Goal: Information Seeking & Learning: Learn about a topic

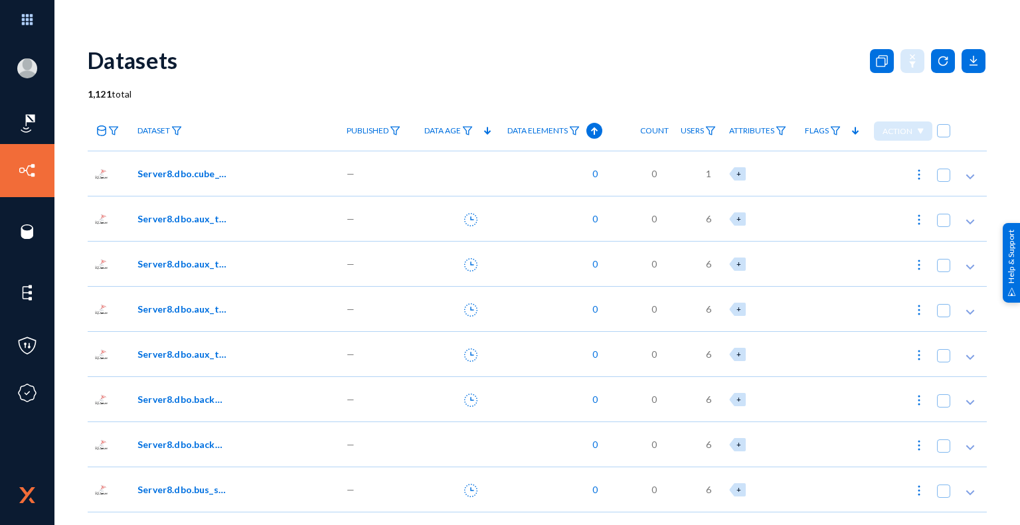
click at [173, 173] on span "Server8.dbo.cube_cc11_hour" at bounding box center [182, 174] width 90 height 14
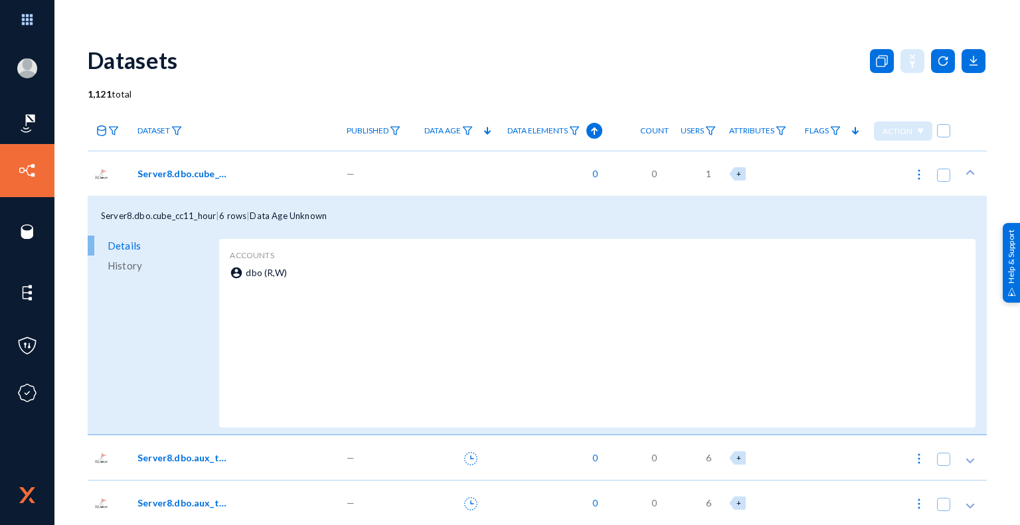
click at [168, 173] on span "Server8.dbo.cube_cc11_hour" at bounding box center [182, 174] width 90 height 14
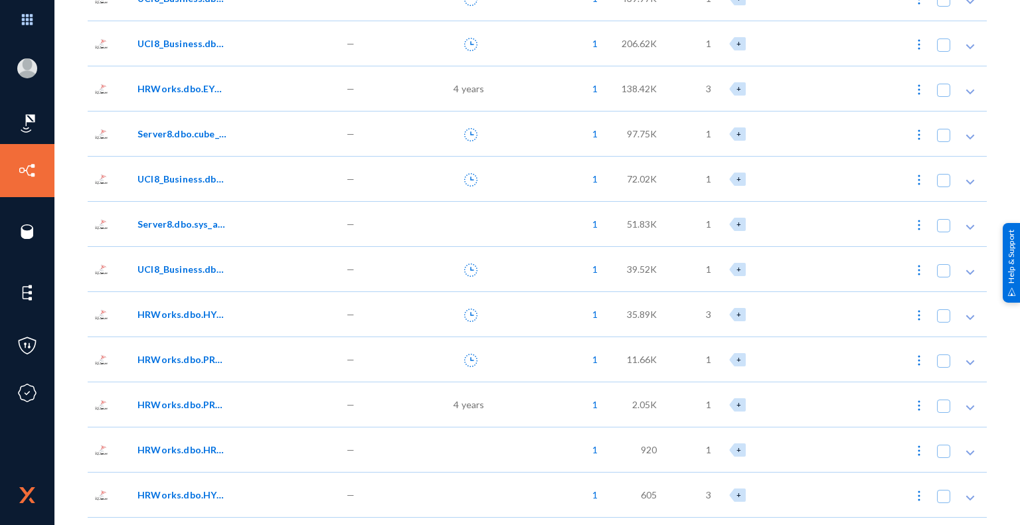
scroll to position [20119, 0]
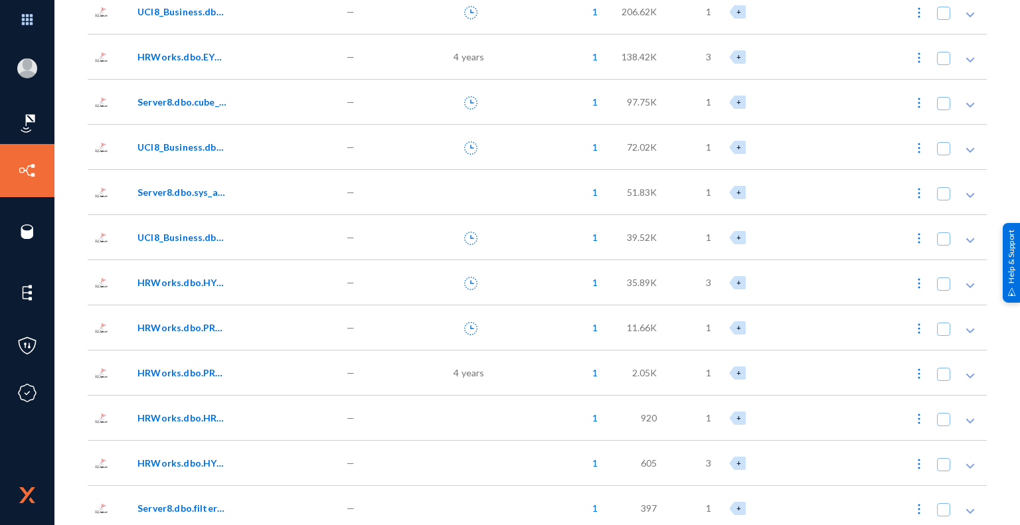
click at [153, 57] on span "HRWorks.dbo.EYS_ActivityLog" at bounding box center [182, 57] width 90 height 14
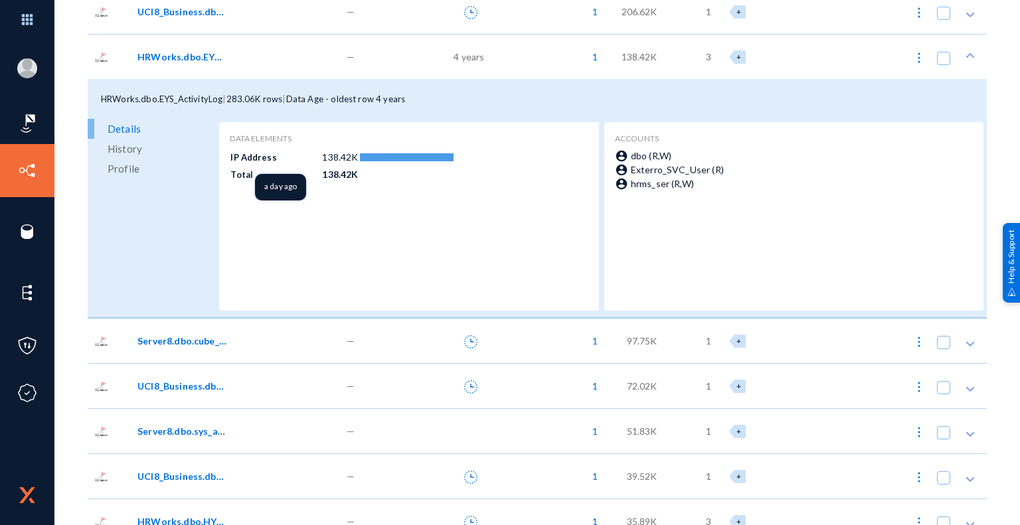
drag, startPoint x: 230, startPoint y: 155, endPoint x: 276, endPoint y: 157, distance: 46.5
click at [276, 157] on td "IP Address" at bounding box center [276, 157] width 92 height 16
drag, startPoint x: 319, startPoint y: 155, endPoint x: 364, endPoint y: 156, distance: 45.2
click at [364, 156] on tr "IP Address 138.42K" at bounding box center [391, 157] width 322 height 17
click at [372, 230] on div "Data Elements IP Address 138.42K Total 138.42K" at bounding box center [409, 216] width 358 height 167
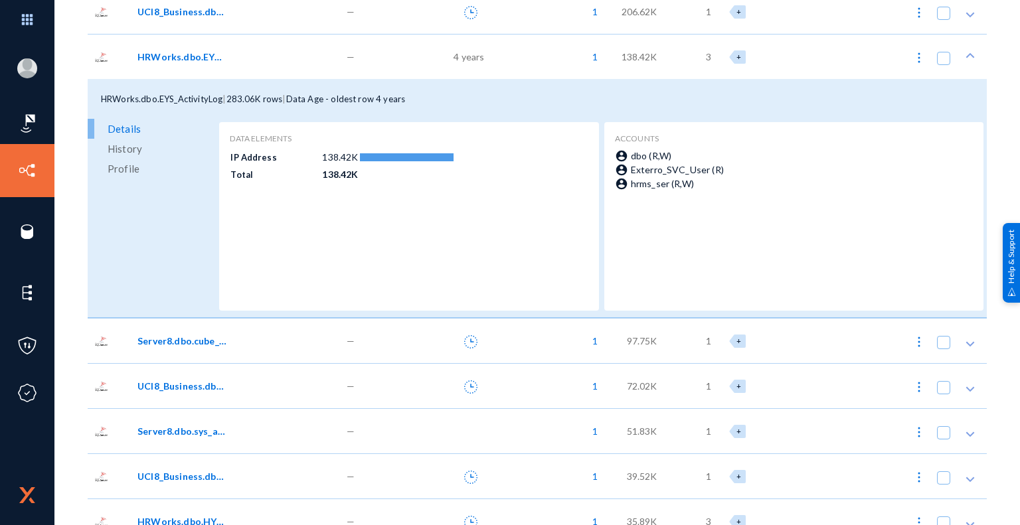
drag, startPoint x: 413, startPoint y: 103, endPoint x: 296, endPoint y: 105, distance: 116.9
click at [296, 105] on div "HRWorks.dbo.EYS_ActivityLog | 283.06K rows | Data Age - oldest row 4 years" at bounding box center [537, 99] width 899 height 40
click at [356, 102] on span "Data Age - oldest row 4 years" at bounding box center [346, 99] width 120 height 11
click at [795, 99] on div "HRWorks.dbo.EYS_ActivityLog | 283.06K rows | Data Age - oldest row 4 years" at bounding box center [537, 99] width 899 height 40
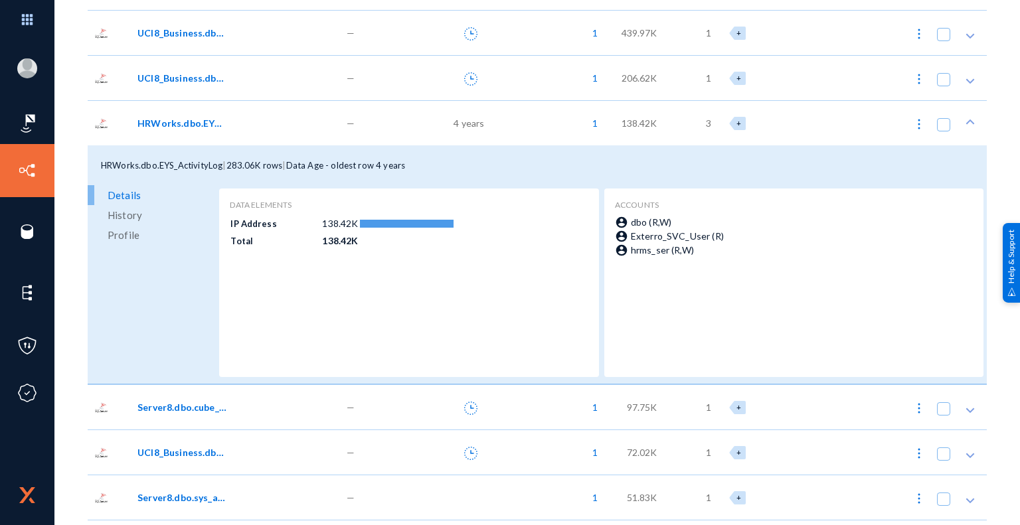
scroll to position [19986, 0]
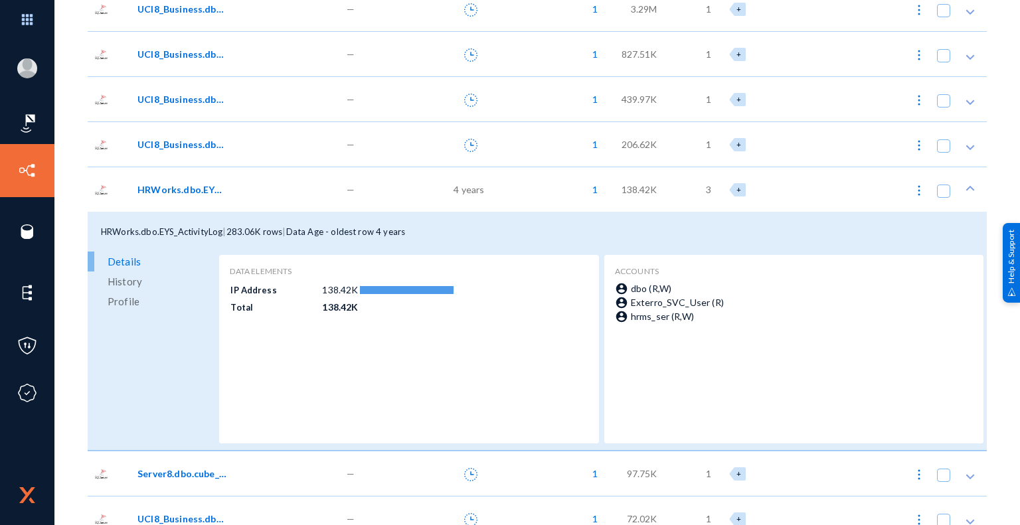
click at [209, 145] on span "UCI8_Business.dbo.XX_IVR_CUSTOMER_AGENT_SURVEY" at bounding box center [182, 144] width 90 height 14
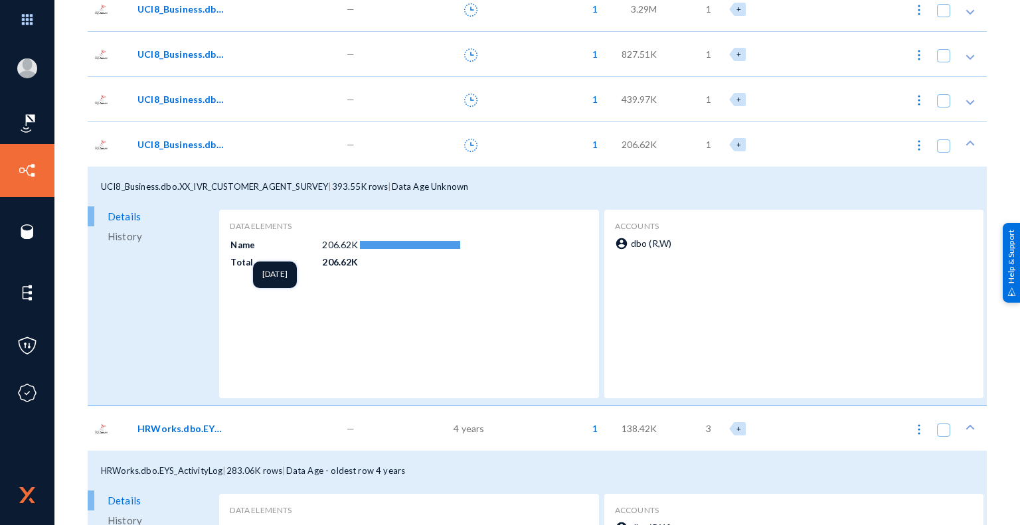
drag, startPoint x: 230, startPoint y: 244, endPoint x: 254, endPoint y: 246, distance: 24.0
click at [254, 246] on td "Name" at bounding box center [276, 244] width 92 height 16
drag, startPoint x: 319, startPoint y: 244, endPoint x: 356, endPoint y: 245, distance: 36.5
click at [356, 245] on tr "Name 206.62K" at bounding box center [391, 244] width 322 height 17
click at [415, 264] on td at bounding box center [455, 262] width 193 height 17
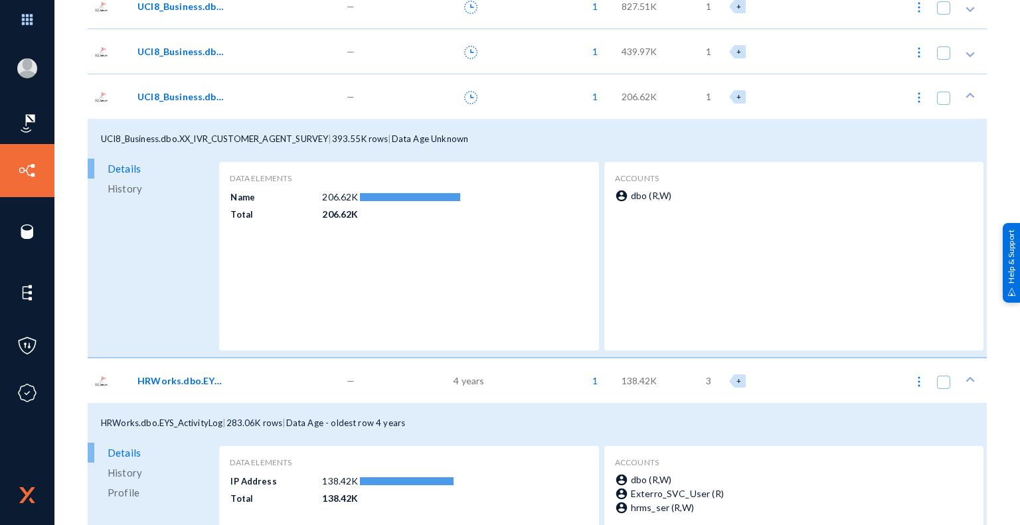
scroll to position [20119, 0]
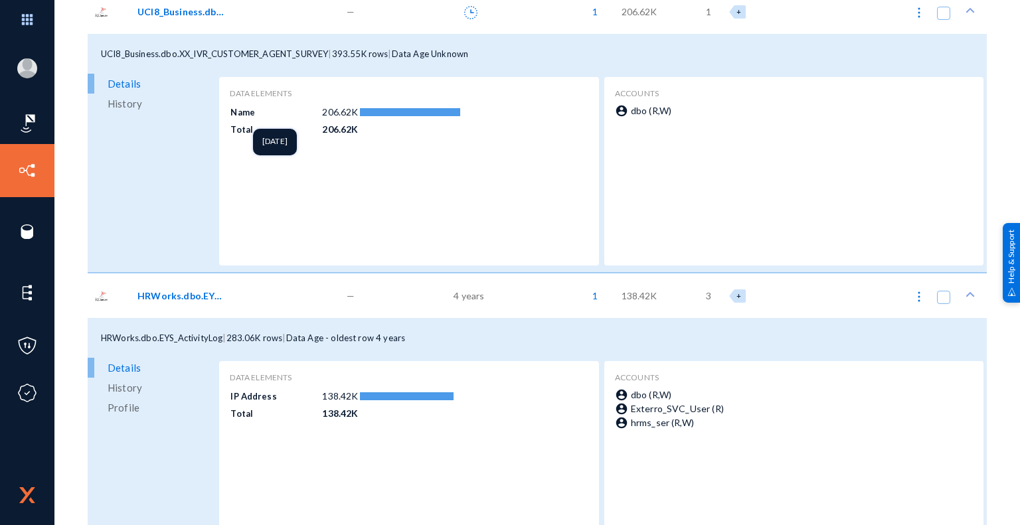
drag, startPoint x: 230, startPoint y: 111, endPoint x: 285, endPoint y: 112, distance: 55.1
click at [285, 112] on td "Name" at bounding box center [276, 112] width 92 height 16
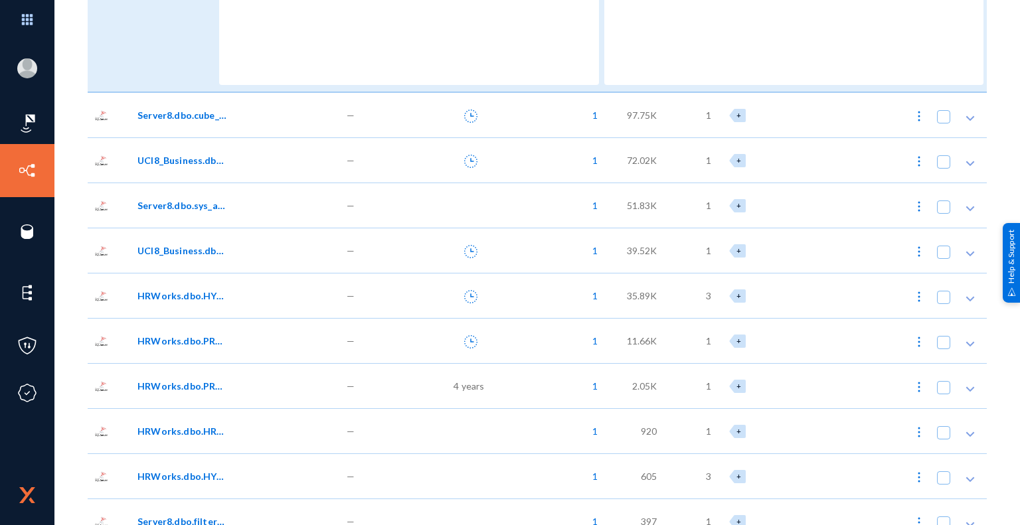
click at [459, 386] on span "4 years" at bounding box center [469, 386] width 31 height 14
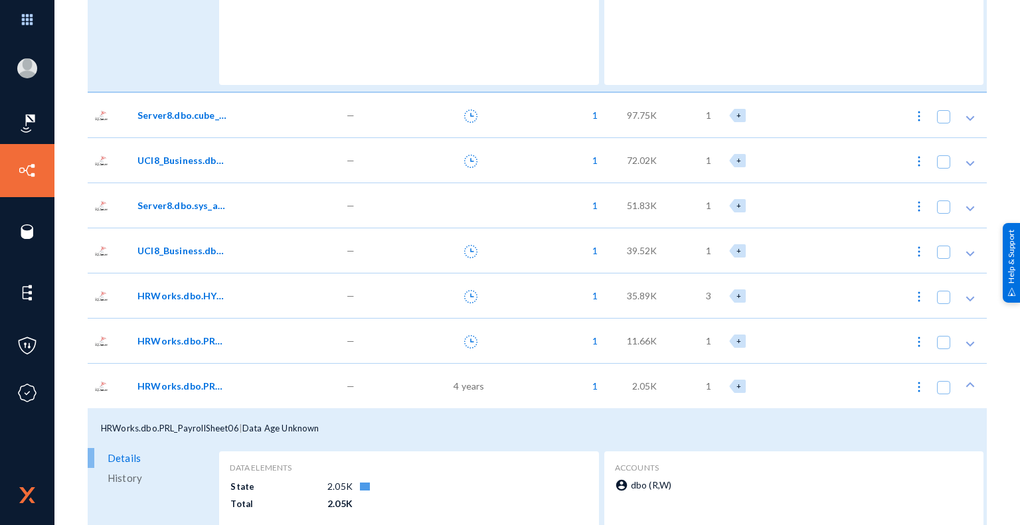
scroll to position [20783, 0]
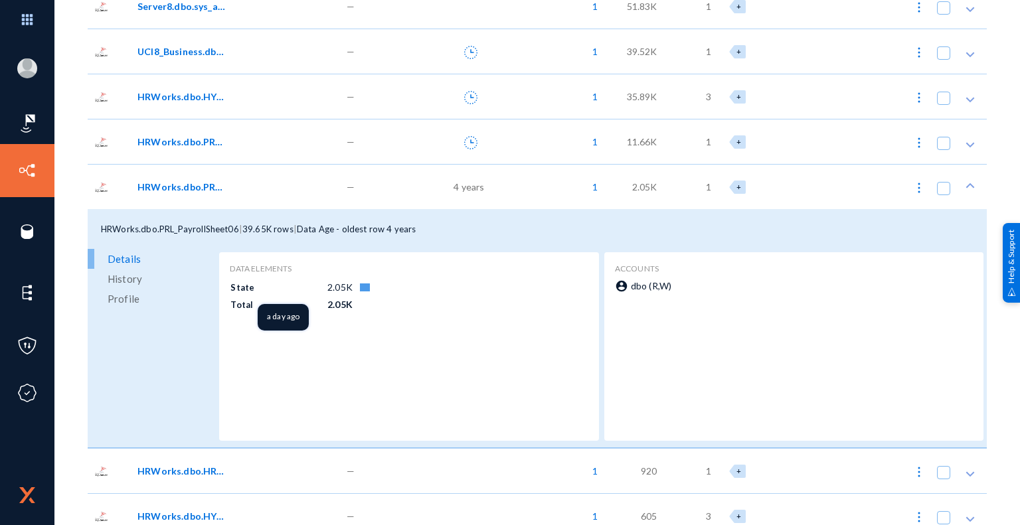
drag, startPoint x: 231, startPoint y: 286, endPoint x: 252, endPoint y: 288, distance: 21.3
click at [252, 288] on td "State" at bounding box center [278, 287] width 97 height 16
click at [137, 137] on span "HRWorks.dbo.PRL_PayrollSheet05" at bounding box center [182, 142] width 90 height 14
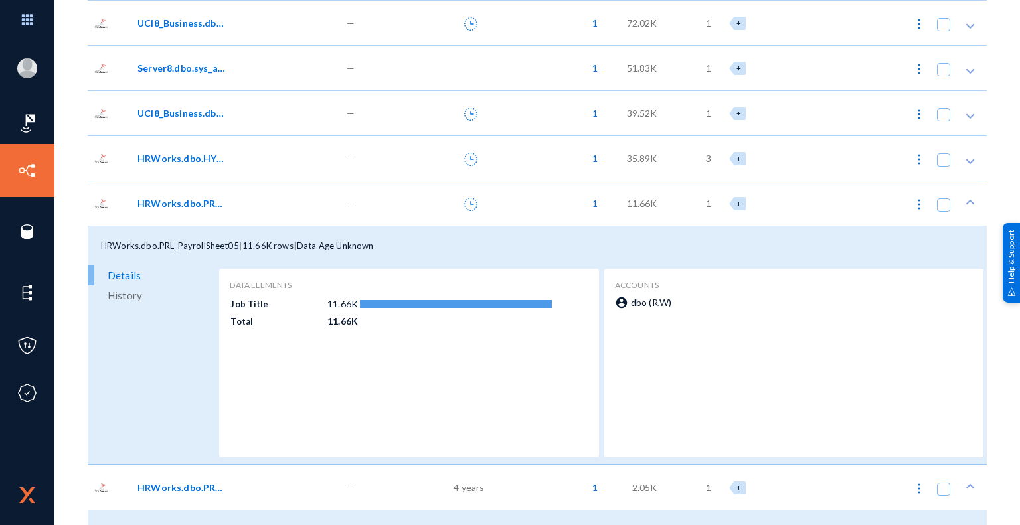
scroll to position [20717, 0]
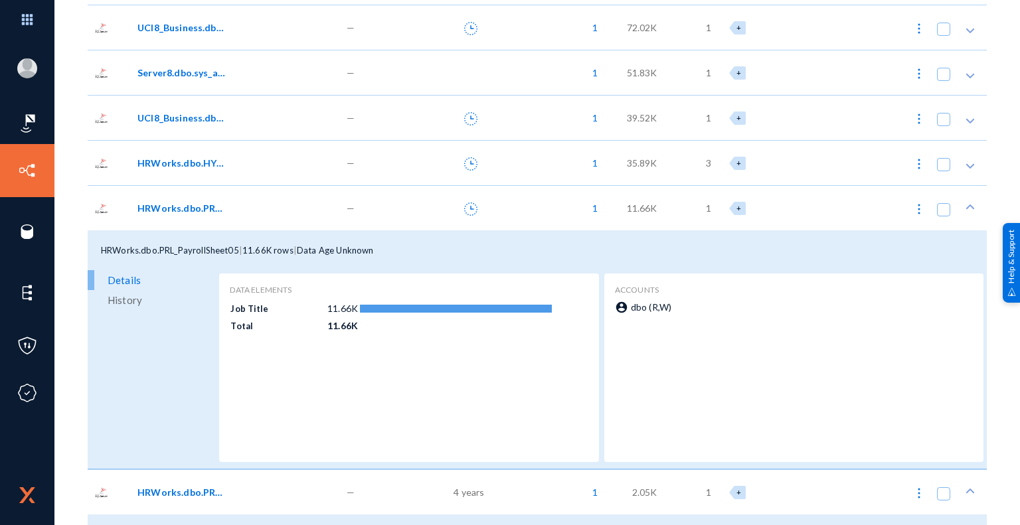
click at [205, 155] on div "HRWorks.dbo.HYS_UserAccessLog" at bounding box center [235, 162] width 209 height 45
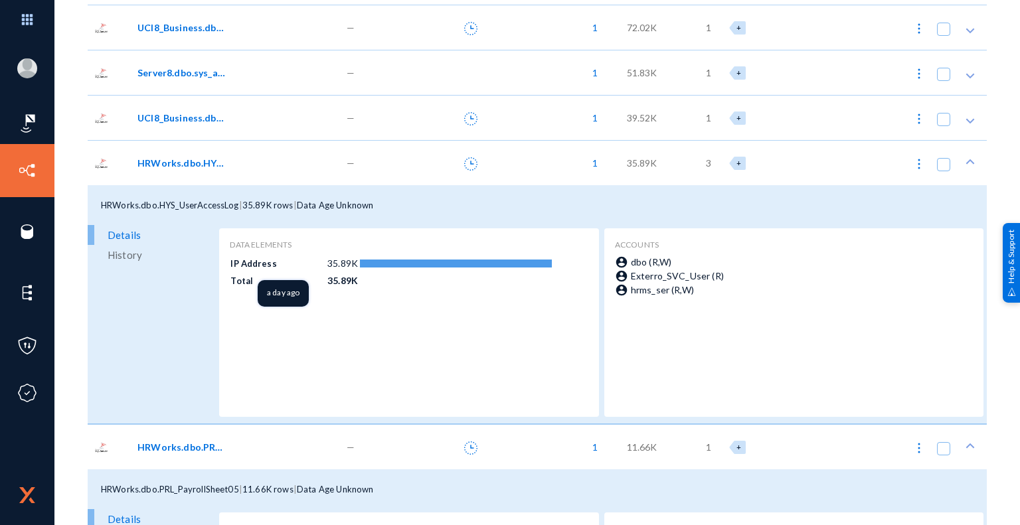
click at [231, 262] on td "IP Address" at bounding box center [278, 263] width 97 height 16
click at [127, 257] on span "History" at bounding box center [125, 255] width 35 height 20
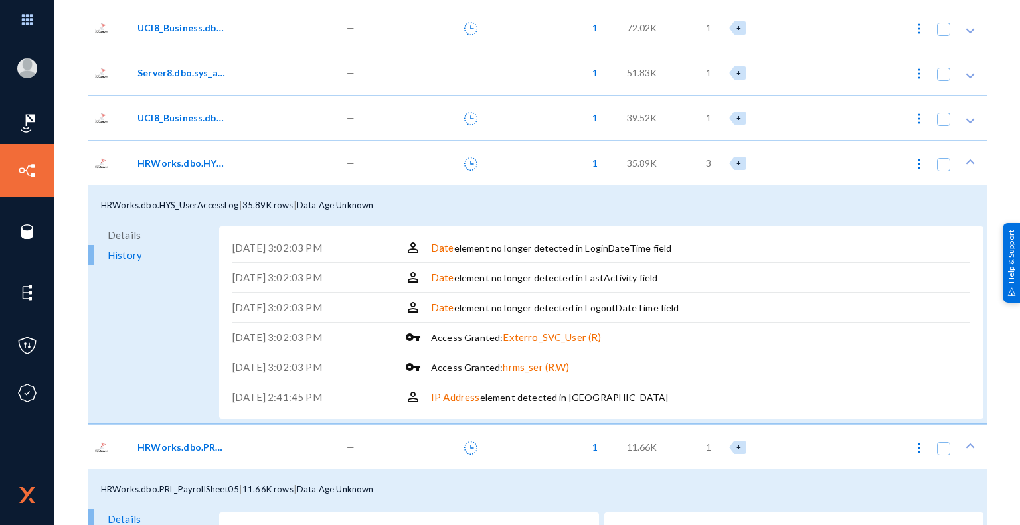
click at [120, 236] on span "Details" at bounding box center [124, 235] width 33 height 20
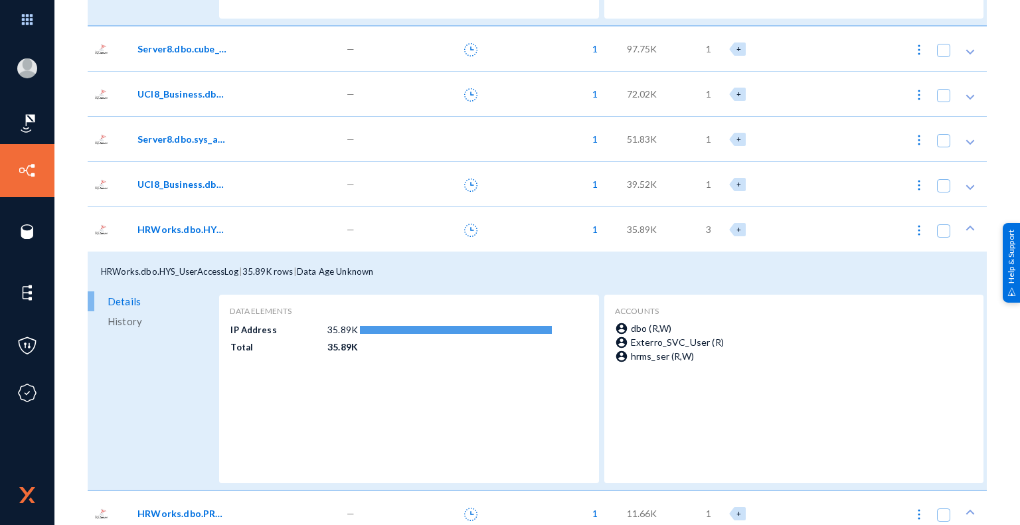
scroll to position [20451, 0]
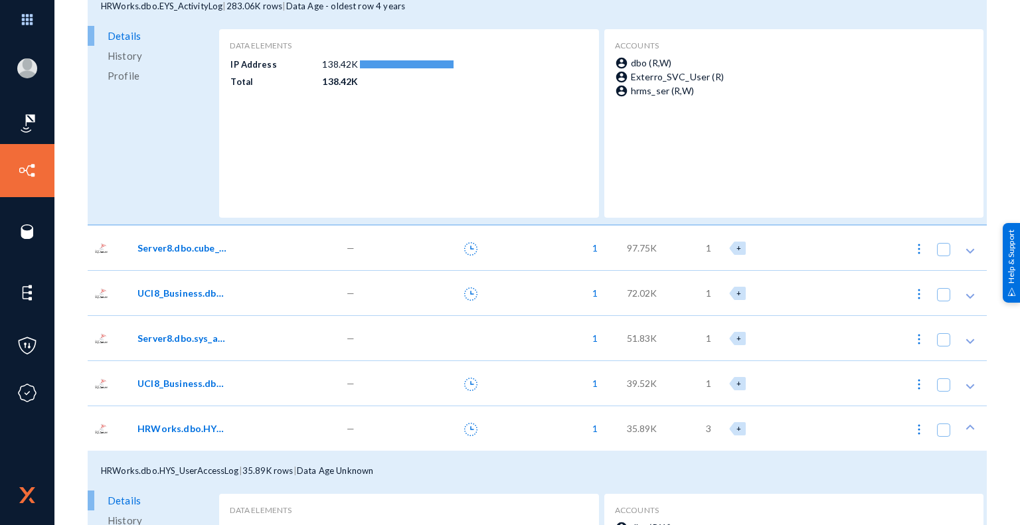
click at [176, 339] on span "Server8.dbo.sys_alarm_qualif" at bounding box center [182, 338] width 90 height 14
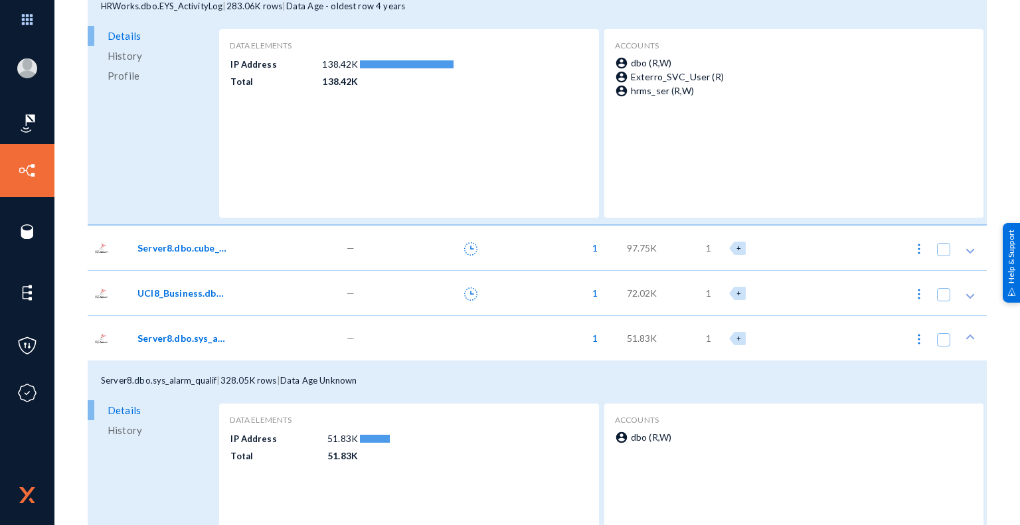
click at [175, 294] on span "UCI8_Business.dbo.XX_IVR_BACKEND_ERROR_LOG" at bounding box center [182, 293] width 90 height 14
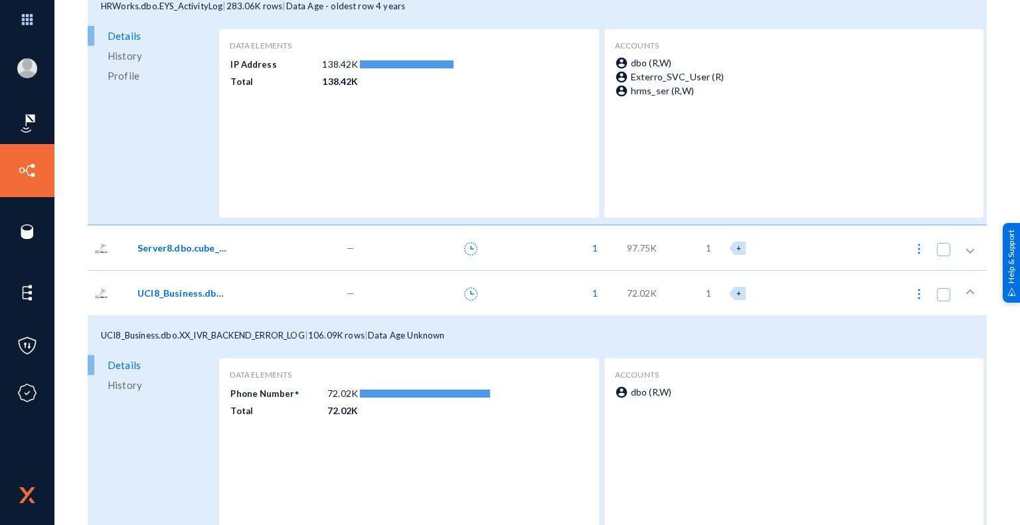
click at [181, 246] on span "Server8.dbo.cube_flush_stats" at bounding box center [182, 248] width 90 height 14
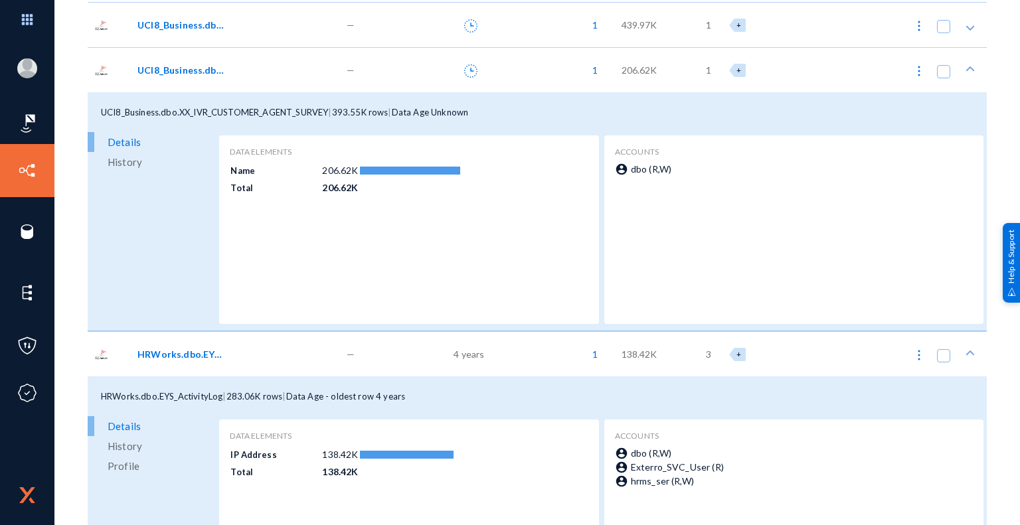
scroll to position [20053, 0]
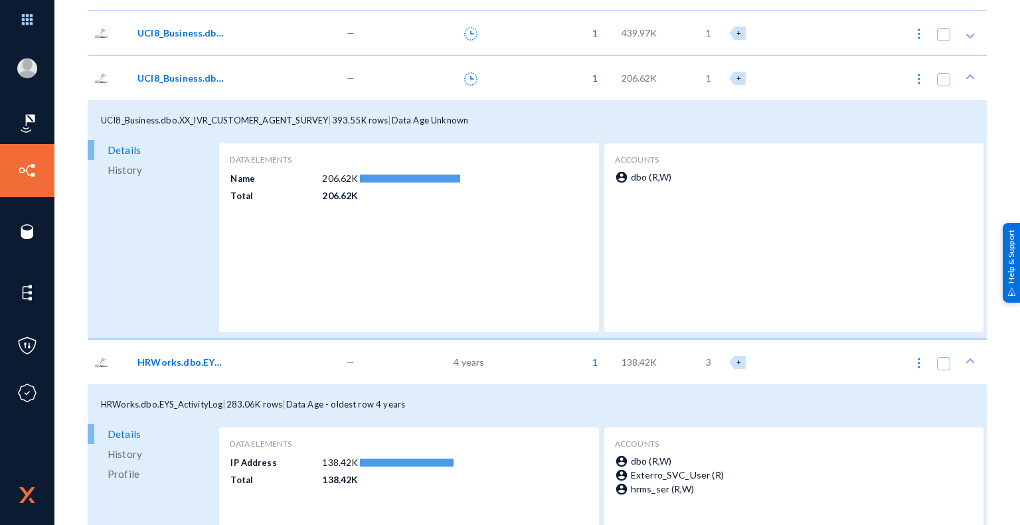
click at [150, 404] on span "HRWorks.dbo.EYS_ActivityLog" at bounding box center [162, 404] width 122 height 11
click at [180, 361] on span "HRWorks.dbo.EYS_ActivityLog" at bounding box center [182, 362] width 90 height 14
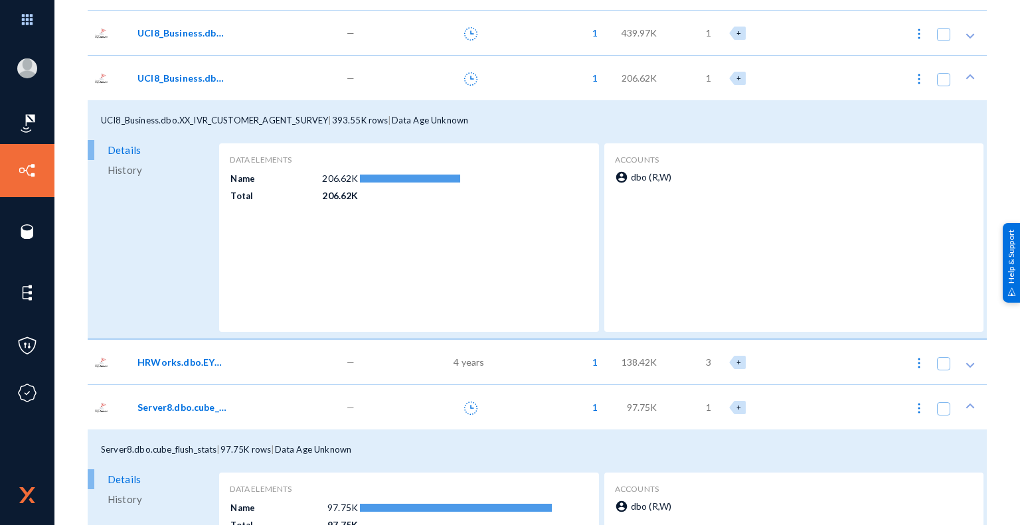
click at [207, 79] on span "UCI8_Business.dbo.XX_IVR_CUSTOMER_AGENT_SURVEY" at bounding box center [182, 78] width 90 height 14
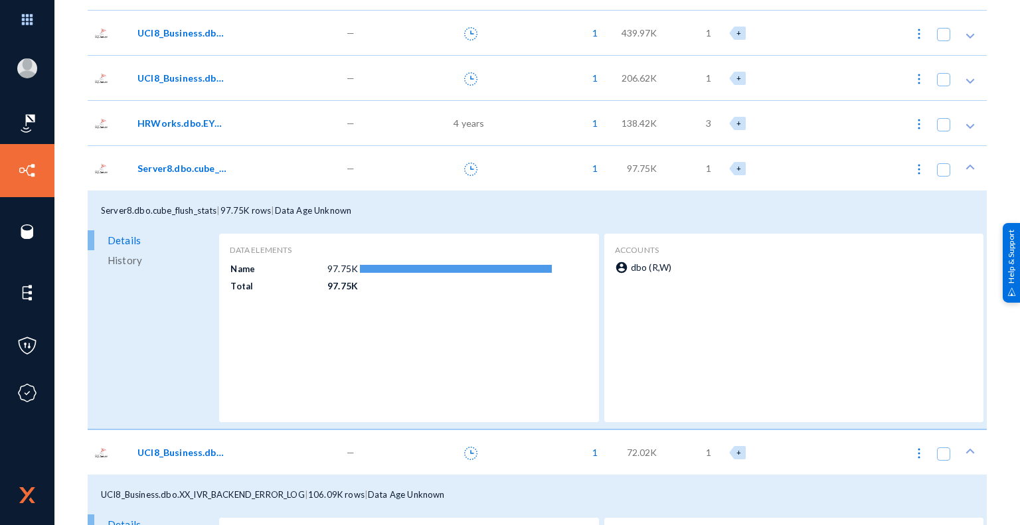
click at [194, 172] on span "Server8.dbo.cube_flush_stats" at bounding box center [182, 168] width 90 height 14
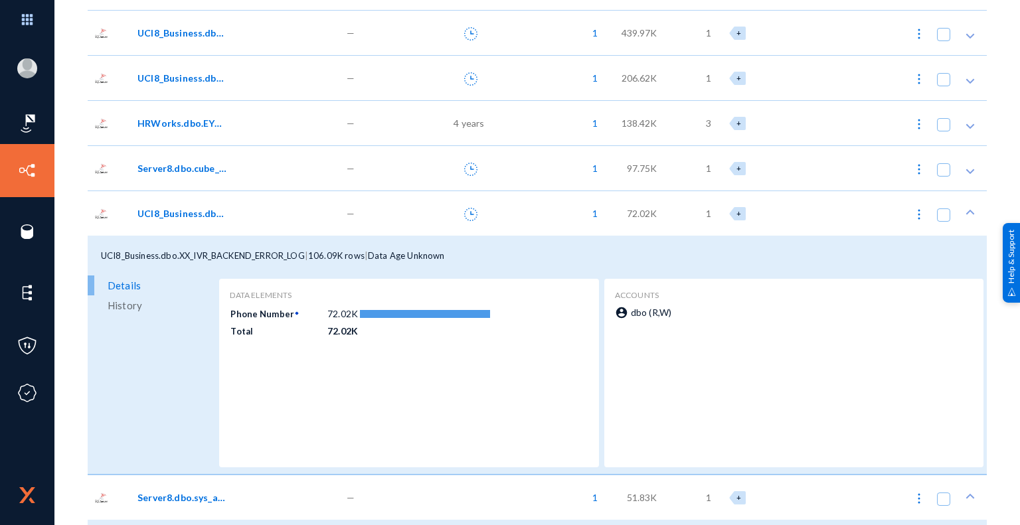
click at [190, 212] on span "UCI8_Business.dbo.XX_IVR_BACKEND_ERROR_LOG" at bounding box center [182, 214] width 90 height 14
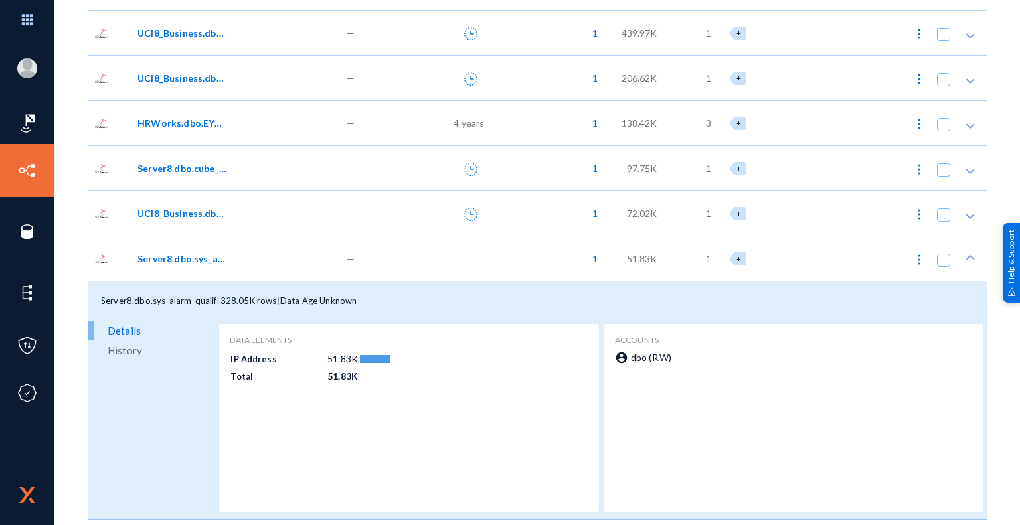
click at [155, 260] on span "Server8.dbo.sys_alarm_qualif" at bounding box center [182, 259] width 90 height 14
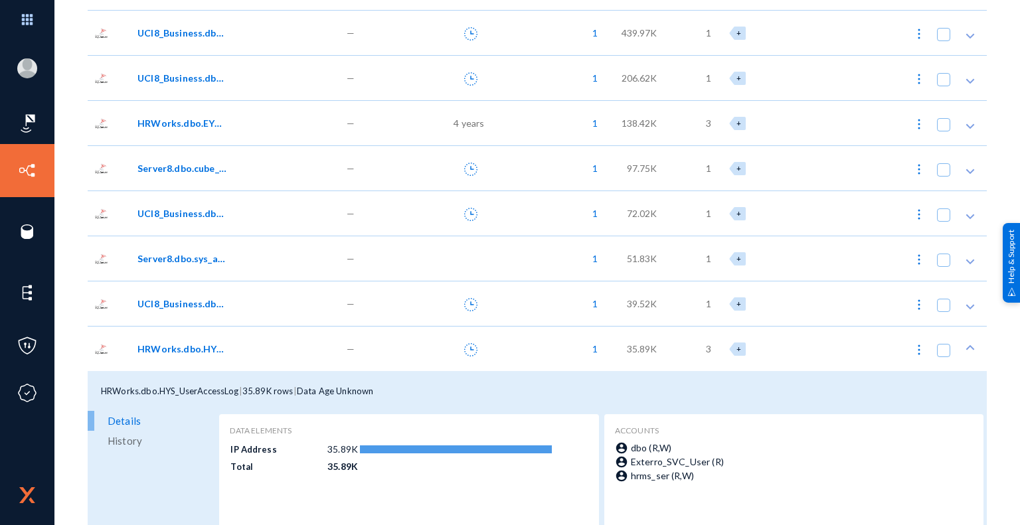
click at [181, 347] on span "HRWorks.dbo.HYS_UserAccessLog" at bounding box center [182, 349] width 90 height 14
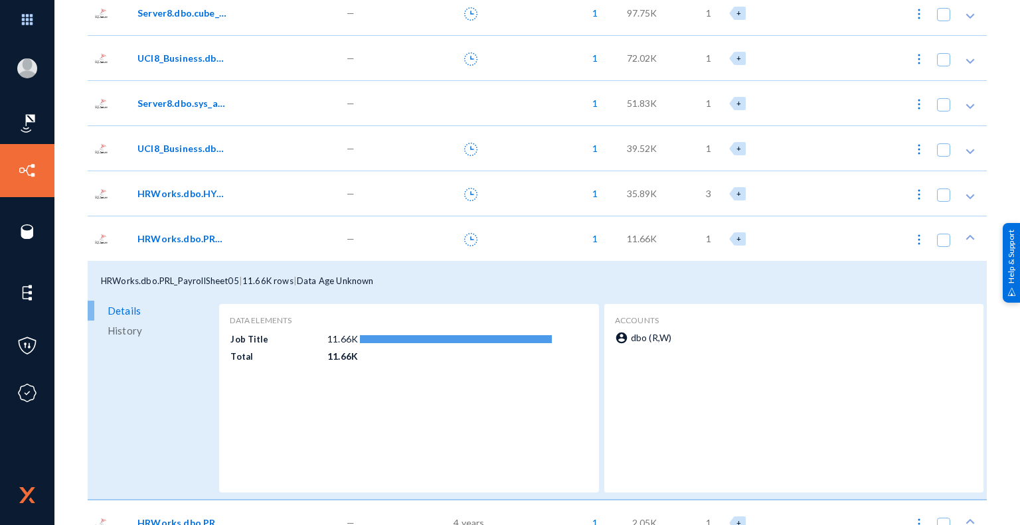
scroll to position [20252, 0]
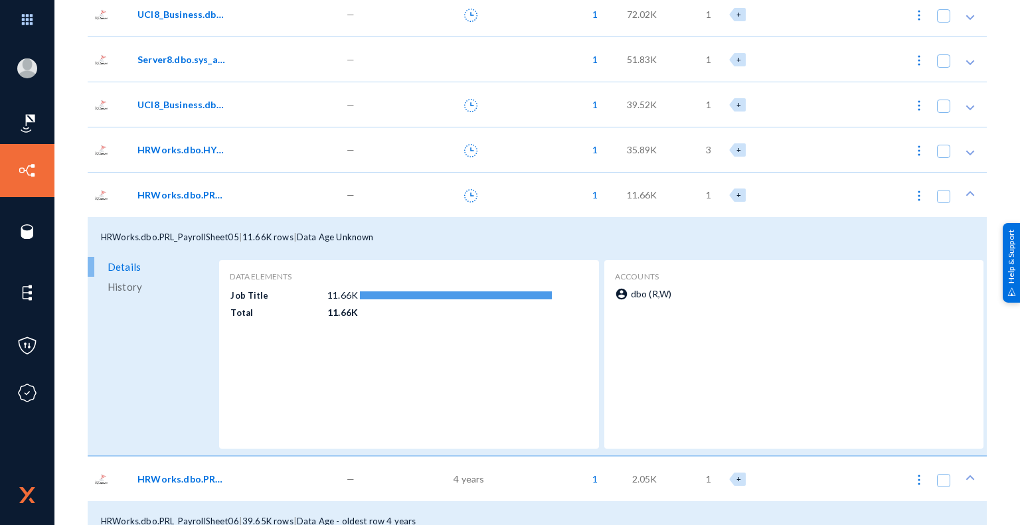
click at [181, 198] on span "HRWorks.dbo.PRL_PayrollSheet05" at bounding box center [182, 195] width 90 height 14
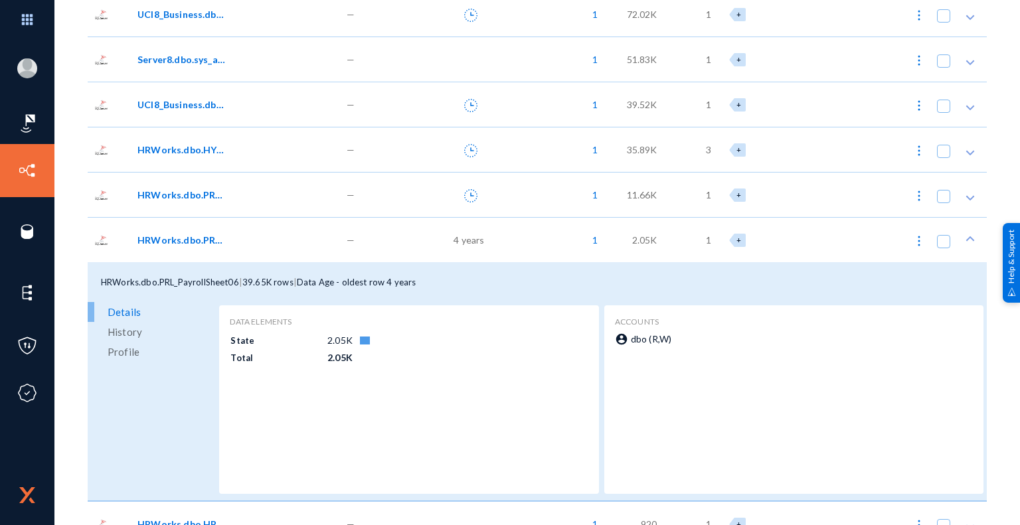
click at [169, 237] on span "HRWorks.dbo.PRL_PayrollSheet06" at bounding box center [182, 240] width 90 height 14
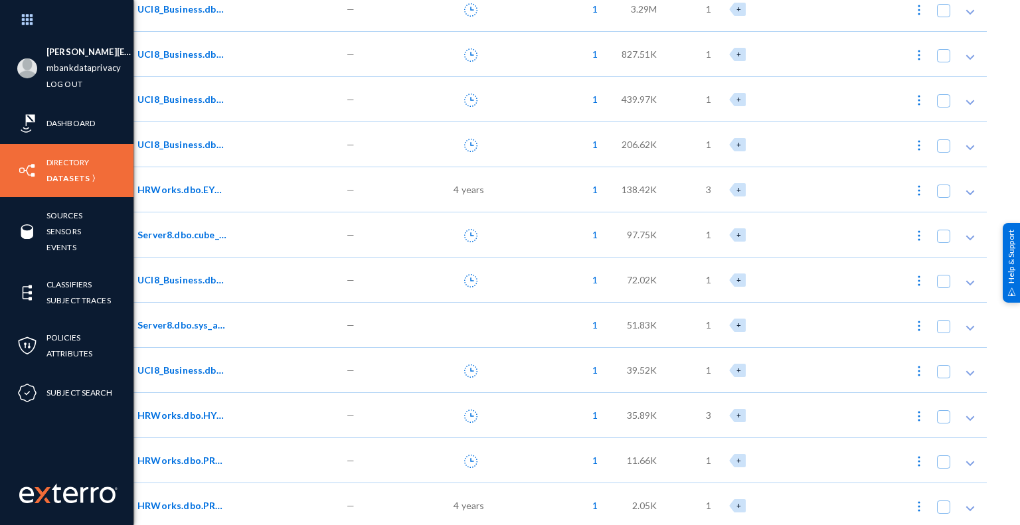
scroll to position [19654, 0]
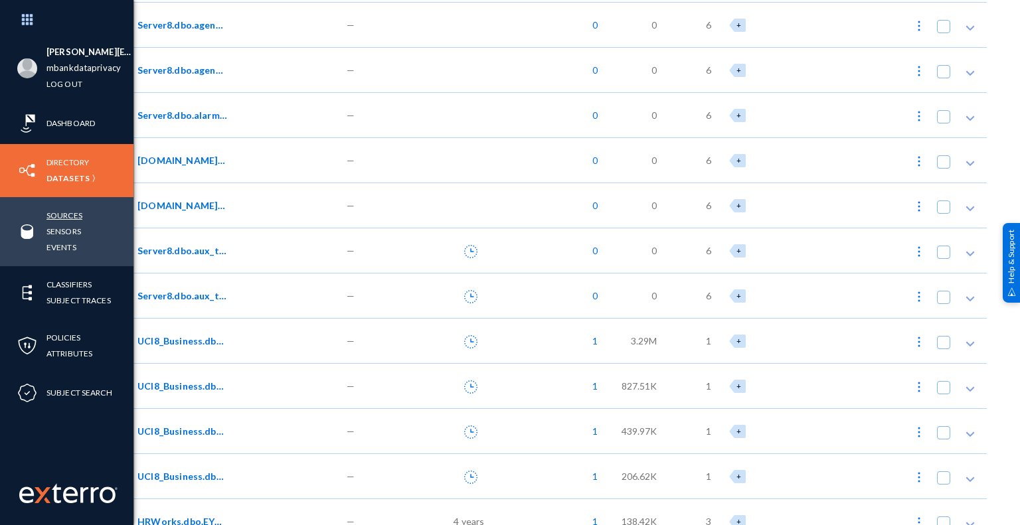
click at [70, 217] on link "Sources" at bounding box center [64, 215] width 36 height 15
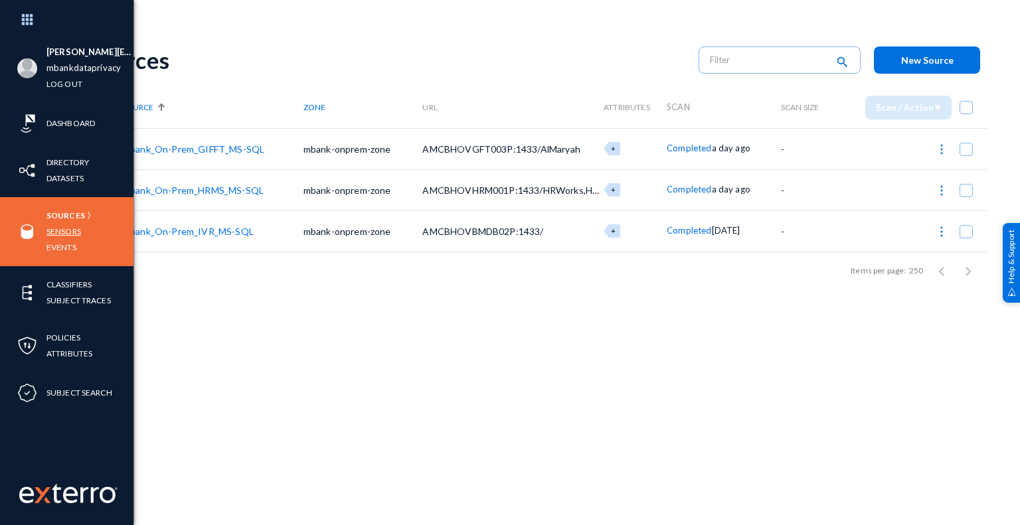
drag, startPoint x: 68, startPoint y: 232, endPoint x: 78, endPoint y: 232, distance: 10.0
click at [68, 232] on link "Sensors" at bounding box center [63, 231] width 35 height 15
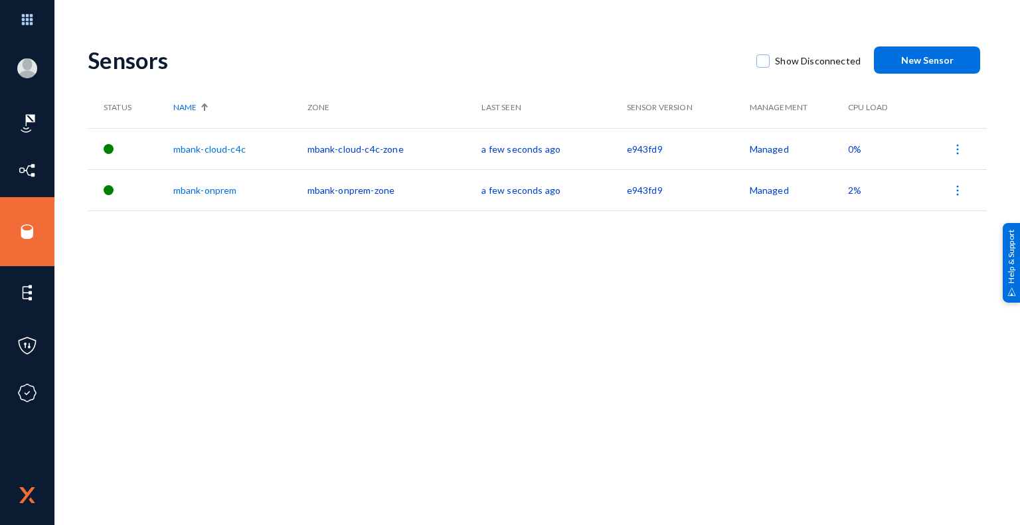
click at [229, 149] on link "mbank-cloud-c4c" at bounding box center [209, 148] width 72 height 11
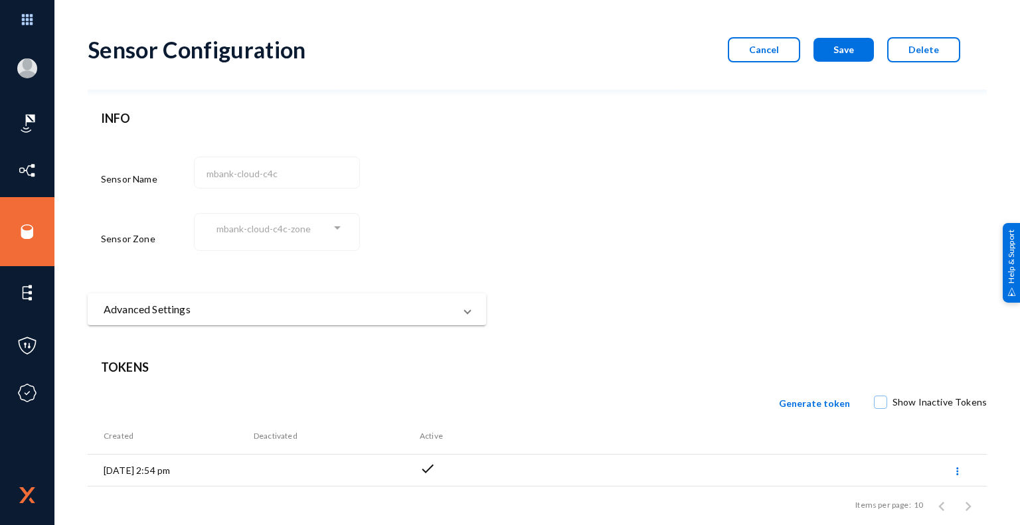
scroll to position [29, 0]
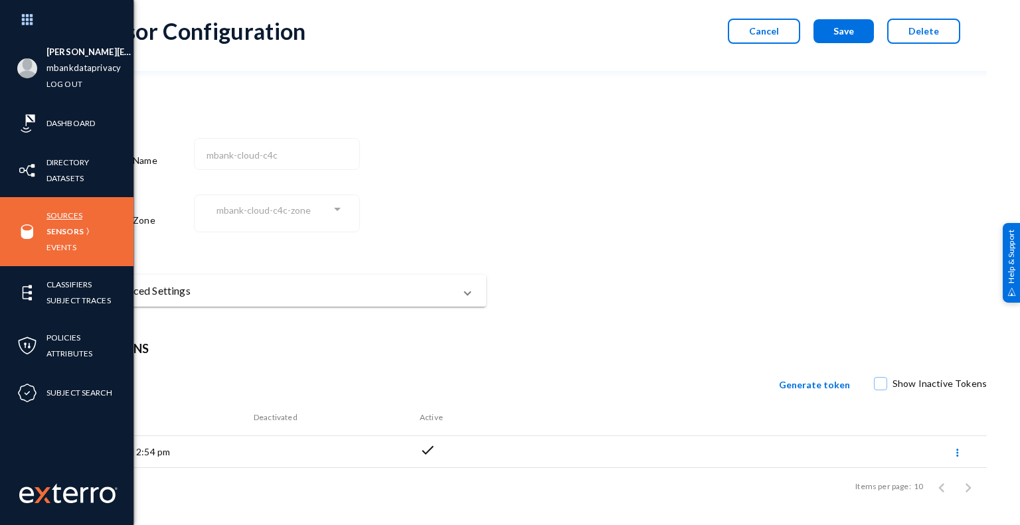
click at [68, 217] on link "Sources" at bounding box center [64, 215] width 36 height 15
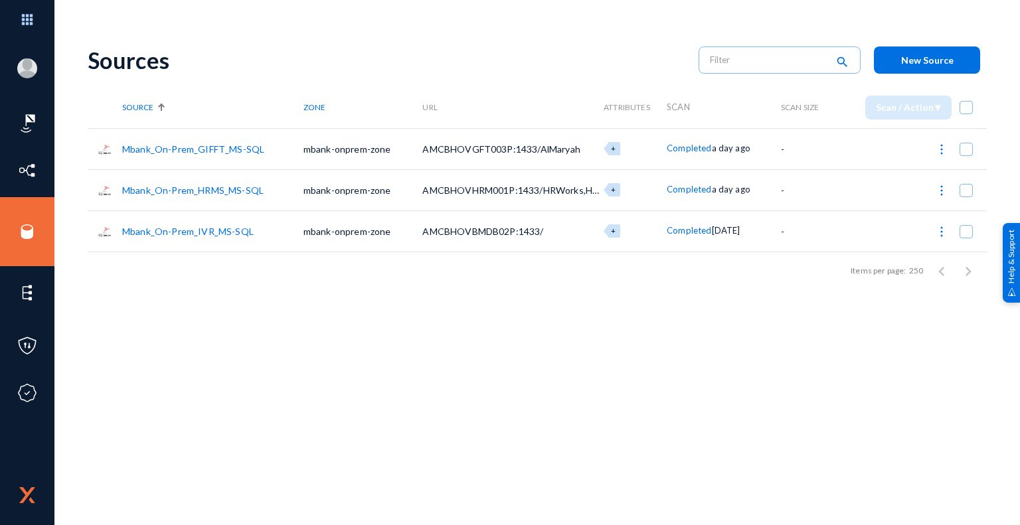
click at [201, 190] on link "Mbank_On-Prem_HRMS_MS-SQL" at bounding box center [192, 190] width 141 height 11
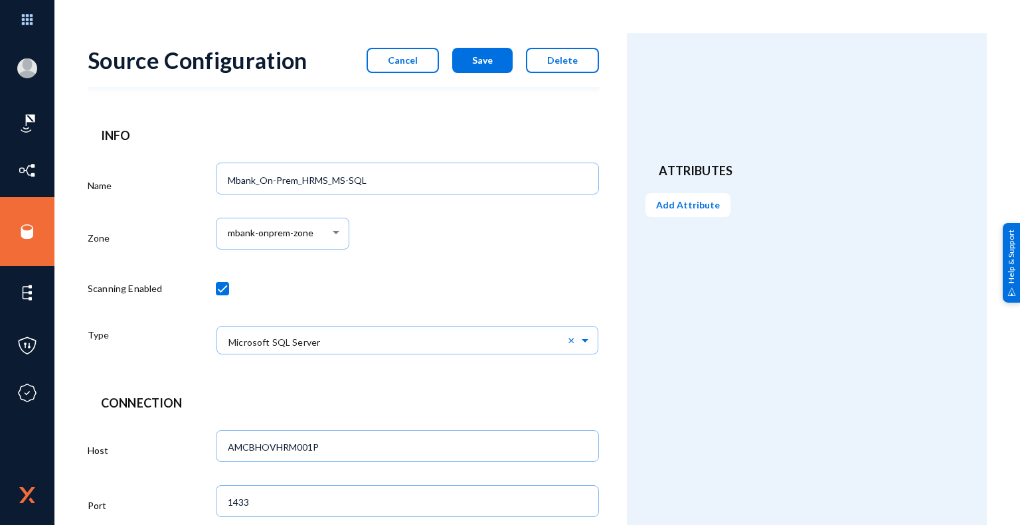
click at [501, 242] on div "mbank-onprem-zone" at bounding box center [408, 240] width 384 height 55
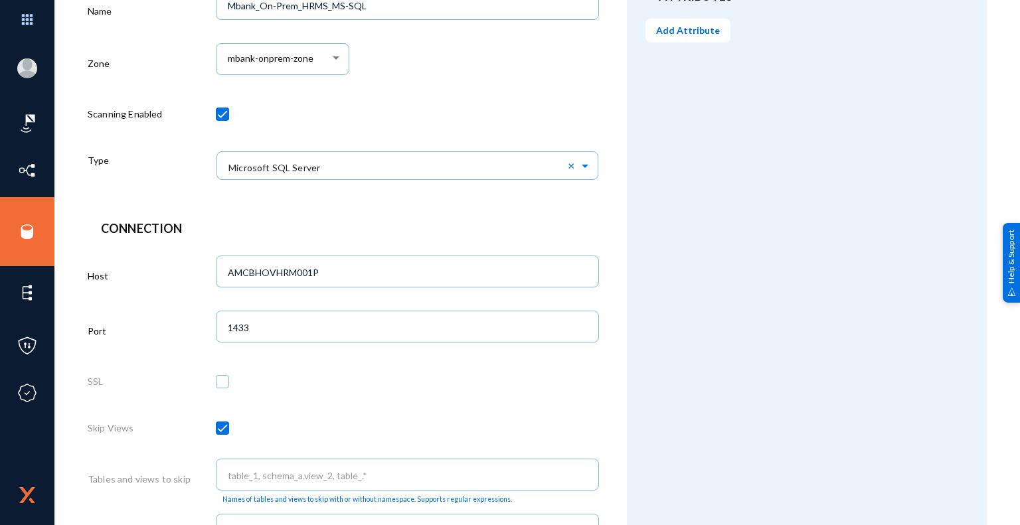
scroll to position [199, 0]
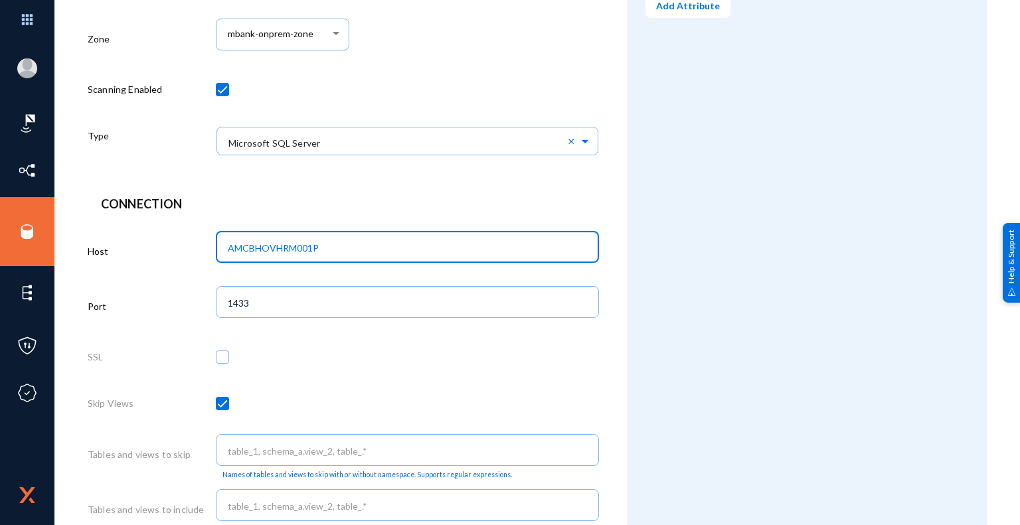
drag, startPoint x: 319, startPoint y: 249, endPoint x: 223, endPoint y: 248, distance: 95.6
click at [223, 248] on div "AMCBHOVHRM001P" at bounding box center [407, 245] width 370 height 35
click at [300, 273] on div "AMCBHOVHRM001P" at bounding box center [408, 254] width 384 height 46
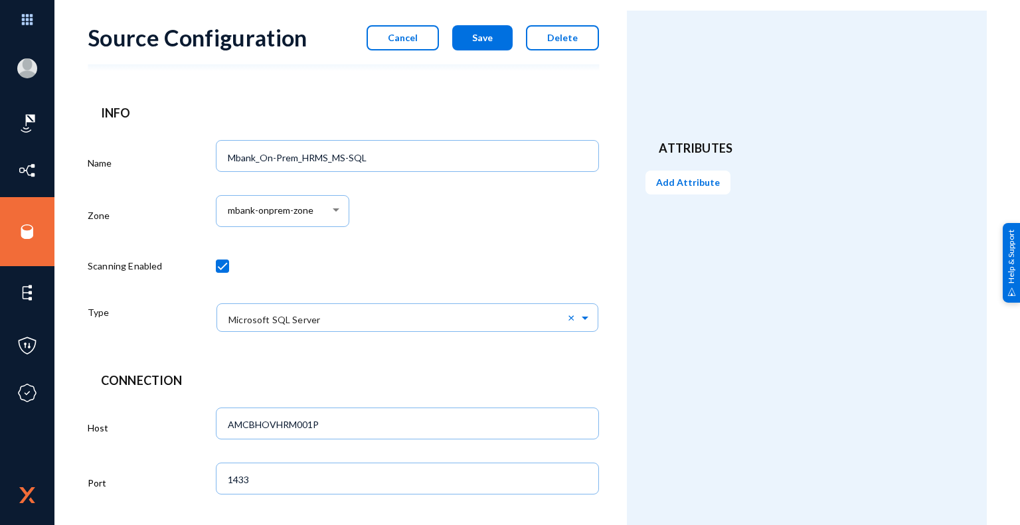
scroll to position [0, 0]
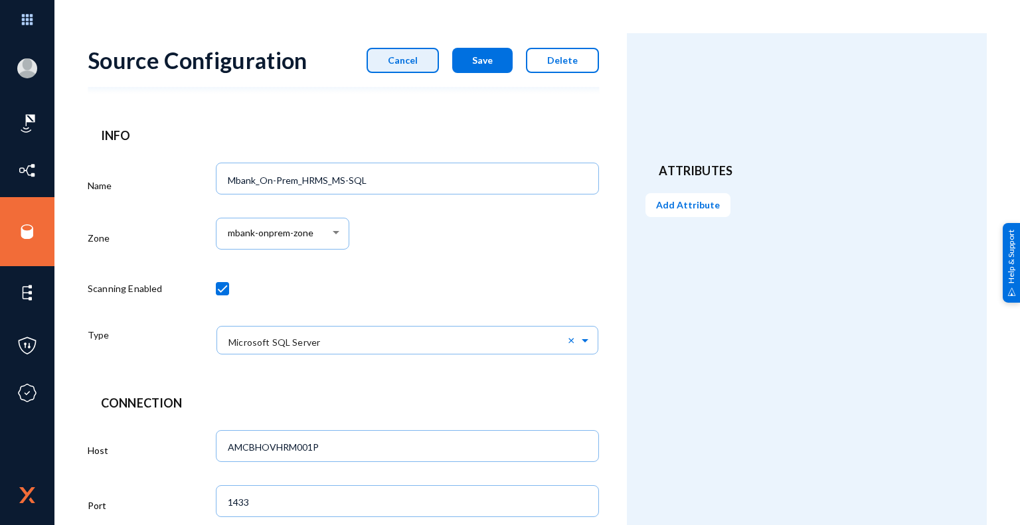
click at [394, 66] on button "Cancel" at bounding box center [403, 60] width 72 height 25
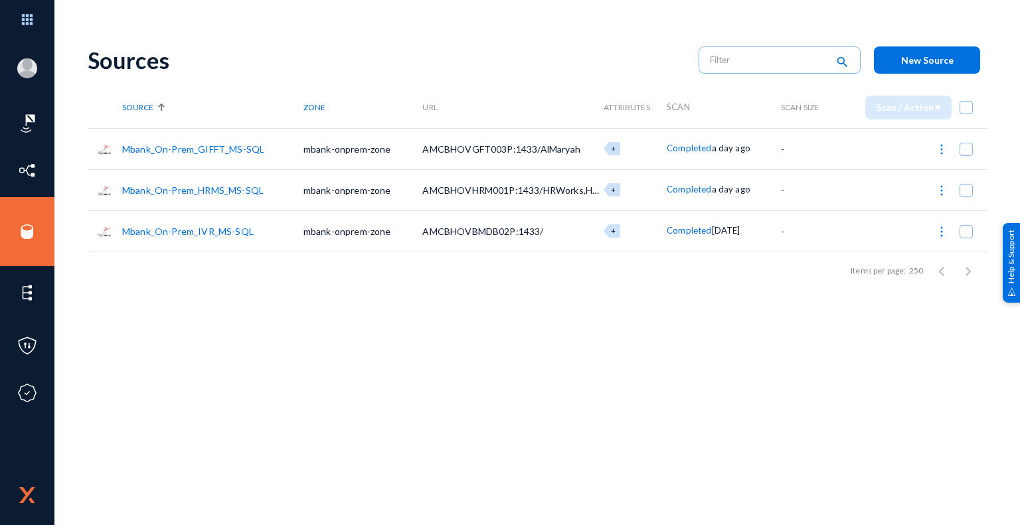
click at [197, 149] on link "Mbank_On-Prem_GIFFT_MS-SQL" at bounding box center [193, 148] width 142 height 11
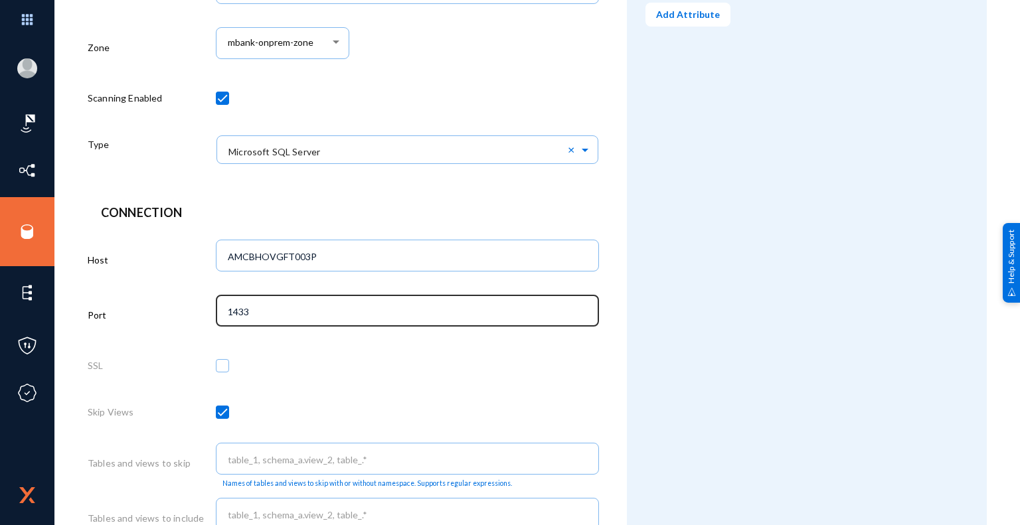
scroll to position [199, 0]
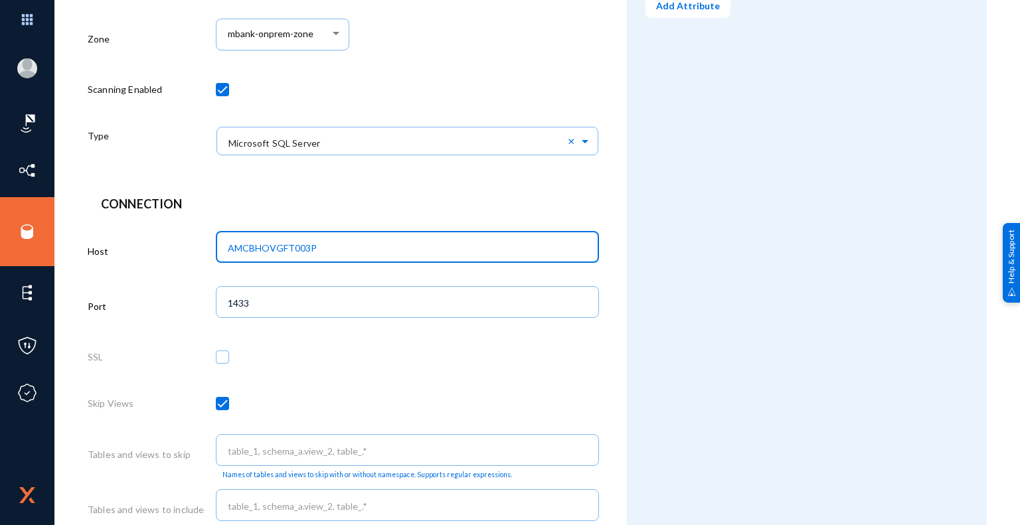
drag, startPoint x: 325, startPoint y: 249, endPoint x: 226, endPoint y: 246, distance: 99.0
click at [226, 246] on div "AMCBHOVGFT003P" at bounding box center [407, 245] width 370 height 35
click at [714, 304] on div "Attributes Add Attribute" at bounding box center [807, 389] width 360 height 1110
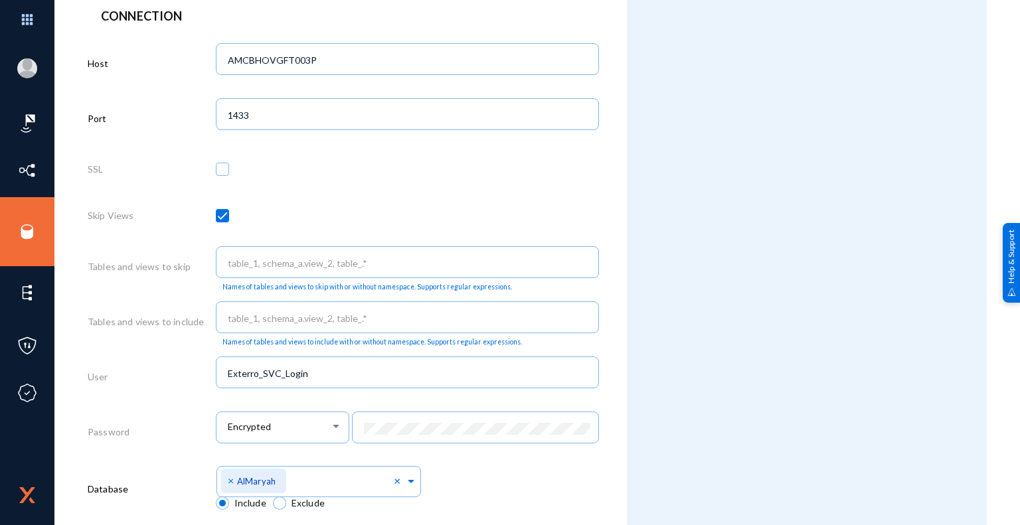
scroll to position [465, 0]
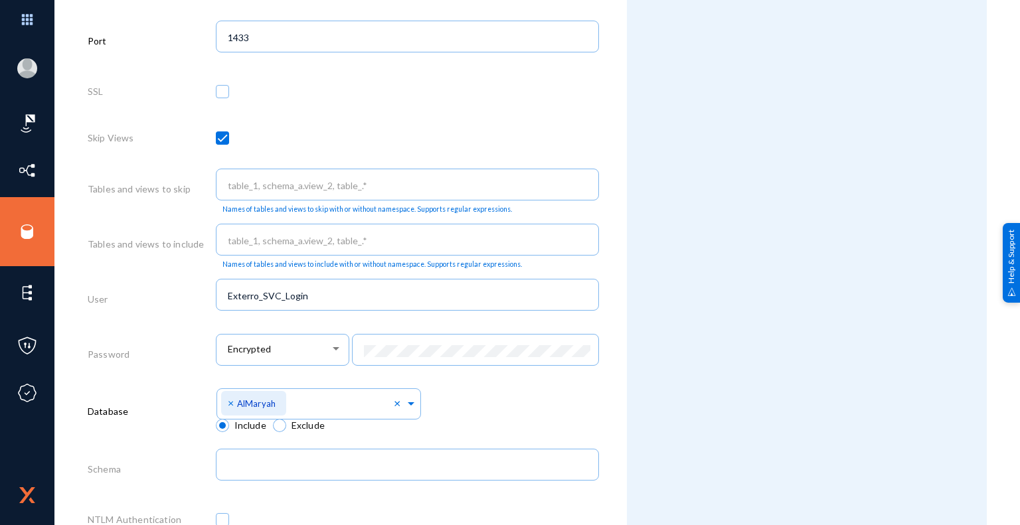
click at [686, 392] on div "Attributes Add Attribute" at bounding box center [807, 123] width 360 height 1110
click at [719, 372] on div "Attributes Add Attribute" at bounding box center [807, 123] width 360 height 1110
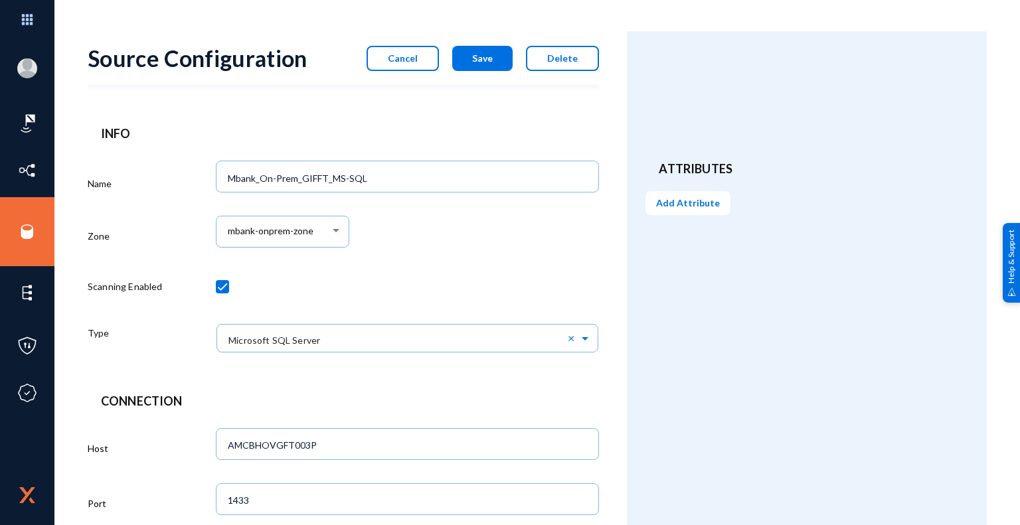
scroll to position [0, 0]
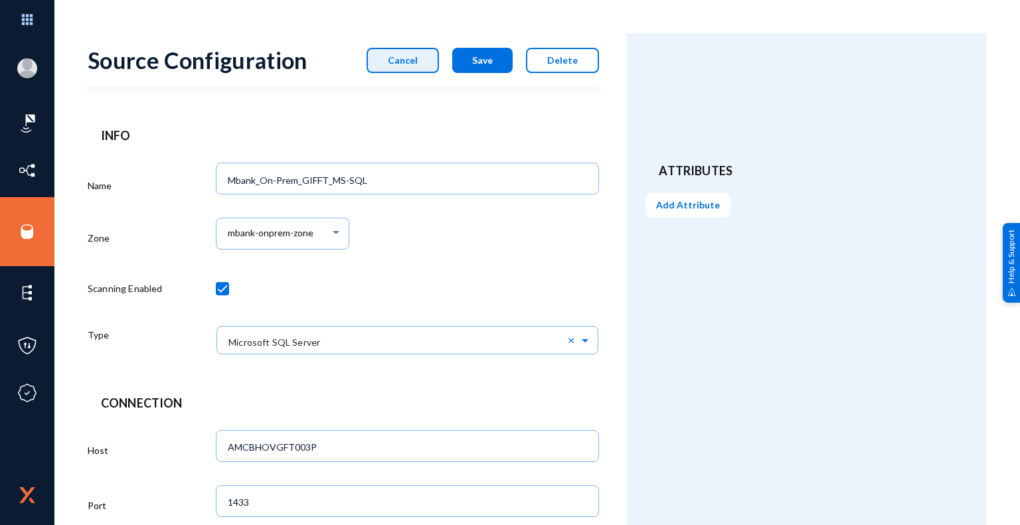
click at [407, 68] on button "Cancel" at bounding box center [403, 60] width 72 height 25
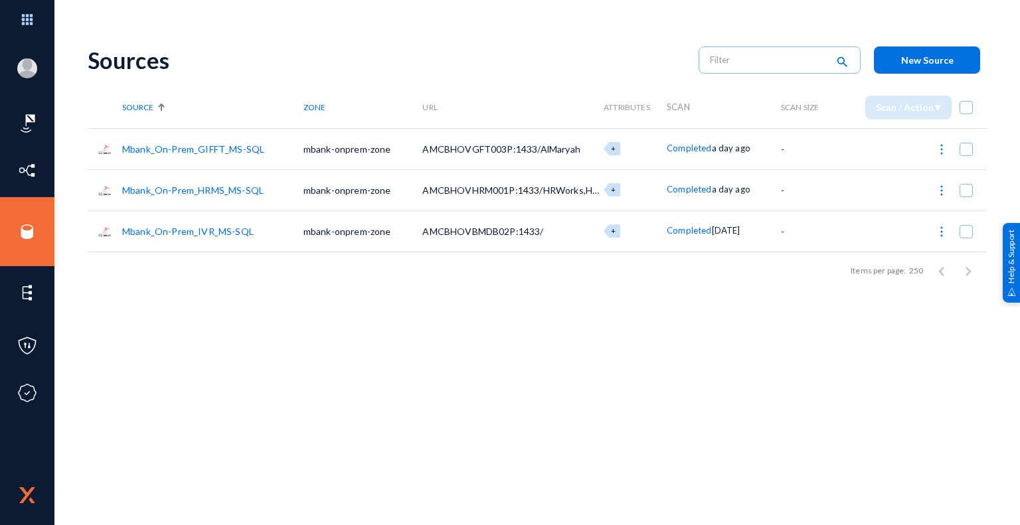
click at [525, 325] on div "Sources search New Source Source Zone URL Attributes Scan Scan Size Scan / Acti…" at bounding box center [537, 232] width 899 height 398
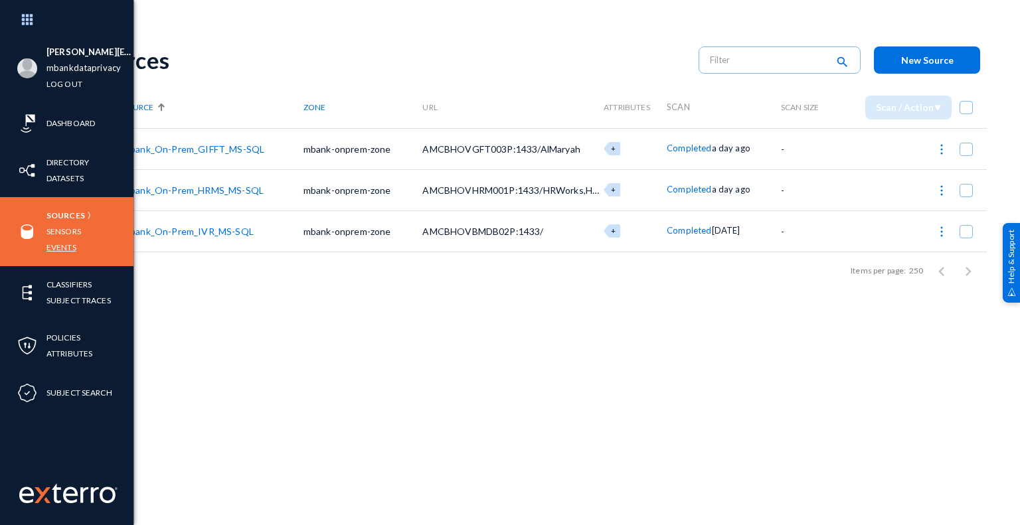
click at [61, 244] on link "Events" at bounding box center [61, 247] width 30 height 15
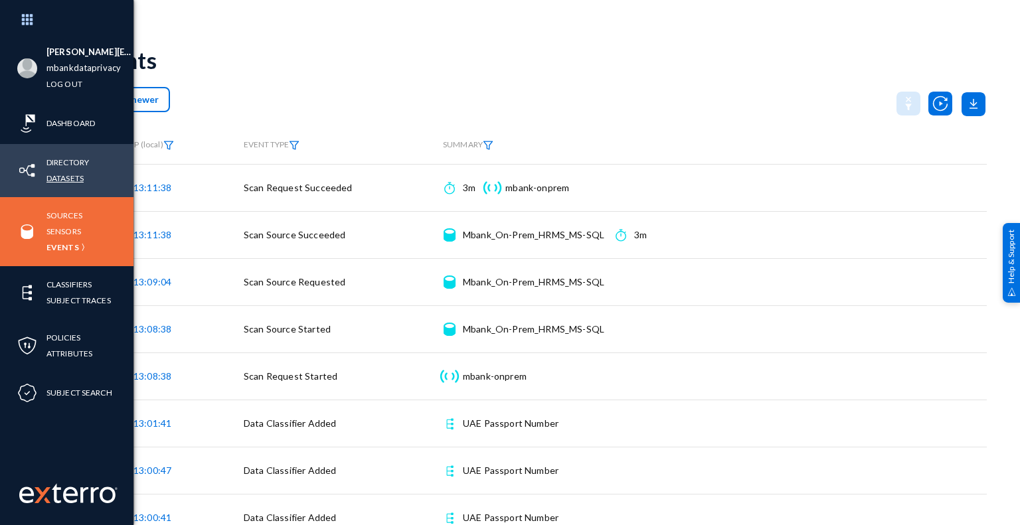
click at [74, 177] on link "Datasets" at bounding box center [64, 178] width 37 height 15
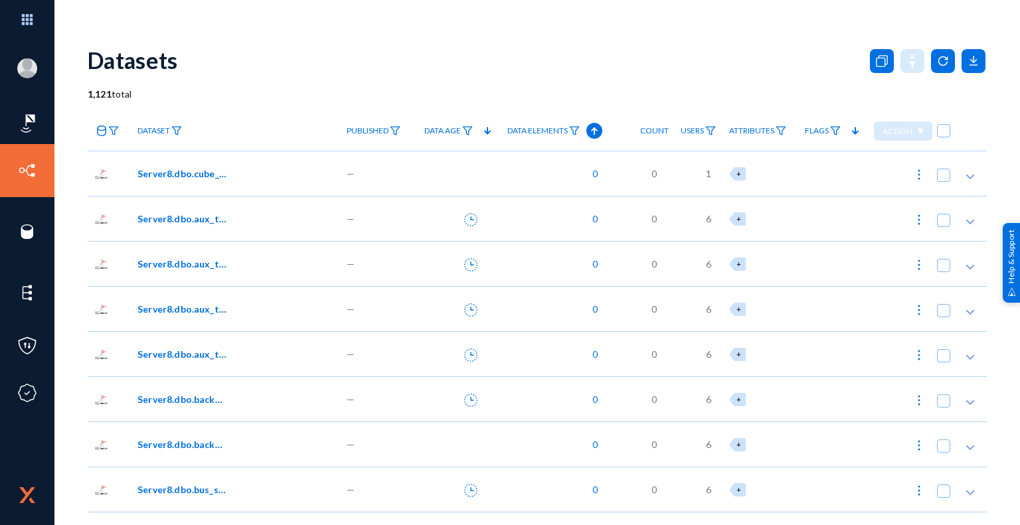
click at [706, 172] on span "1" at bounding box center [708, 174] width 5 height 14
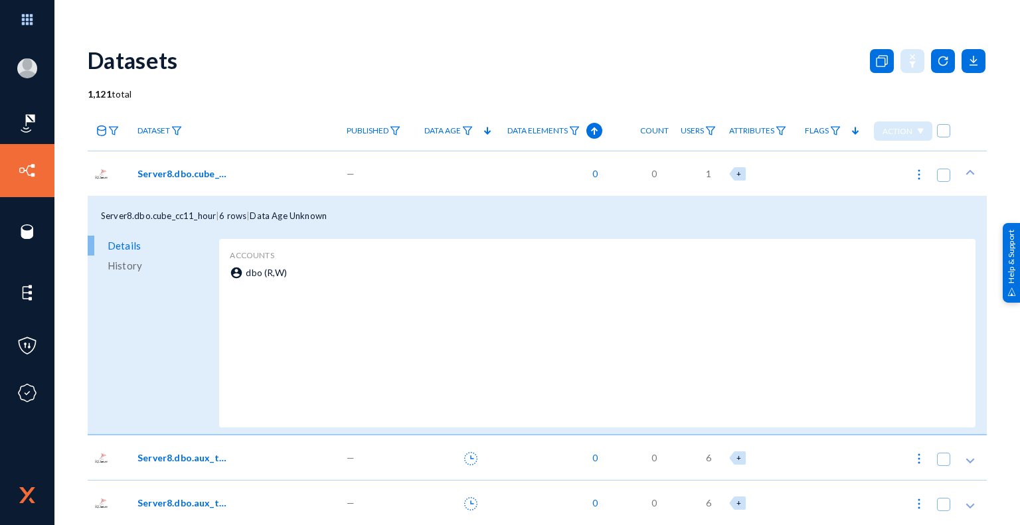
click at [706, 173] on span "1" at bounding box center [708, 174] width 5 height 14
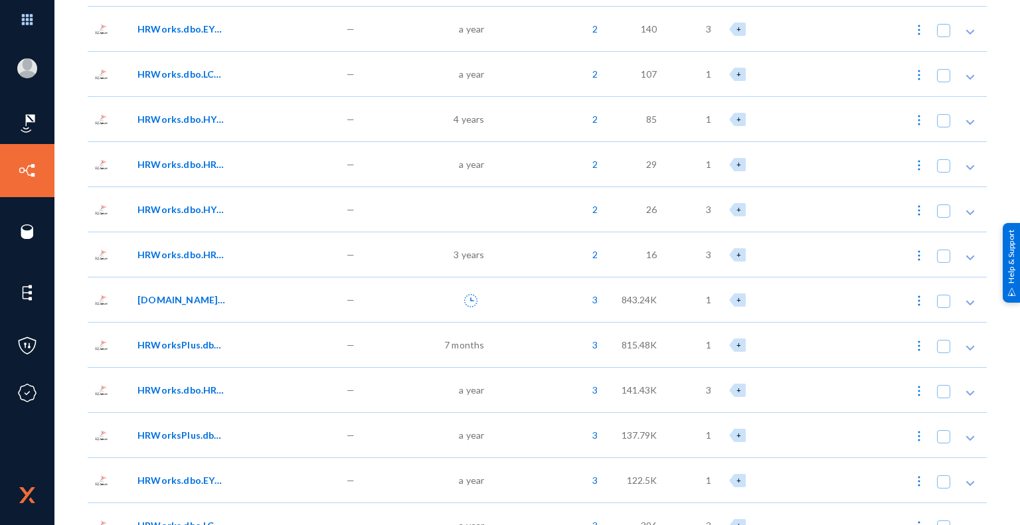
scroll to position [22201, 0]
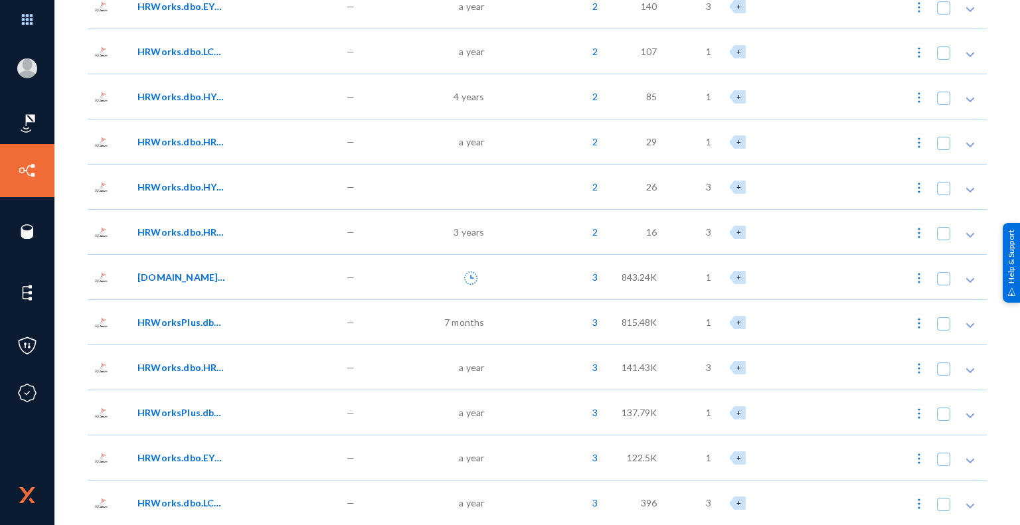
click at [199, 319] on span "HRWorksPlus.dbo.EYS_SendMail" at bounding box center [182, 322] width 90 height 14
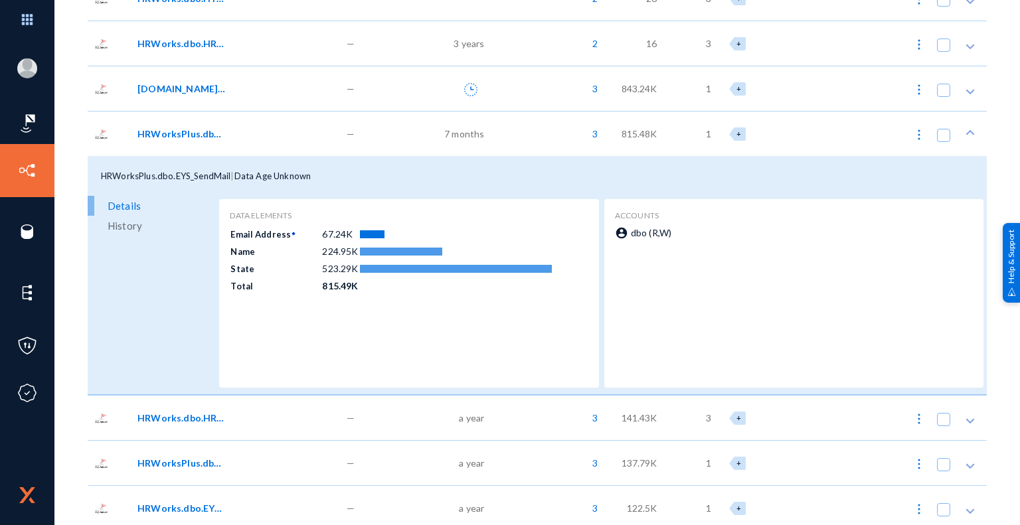
scroll to position [22401, 0]
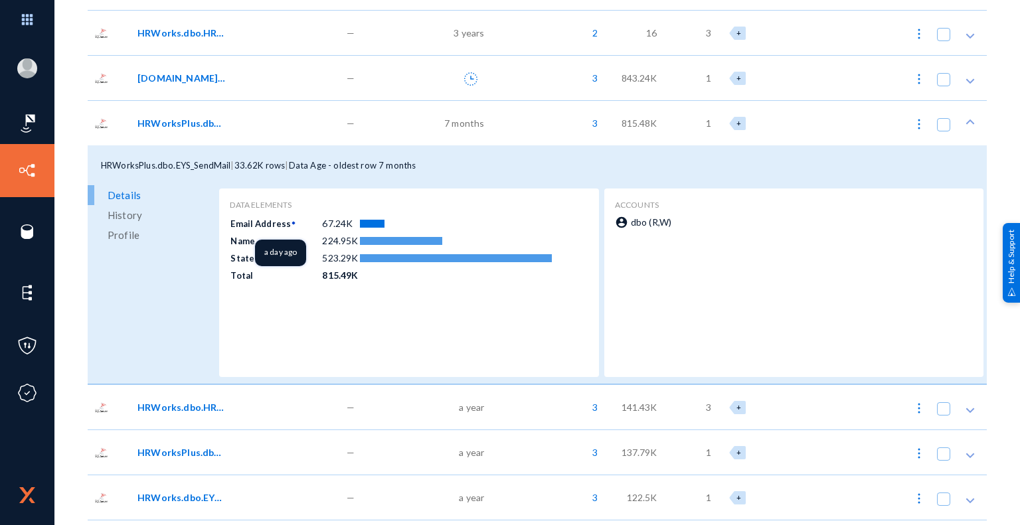
drag, startPoint x: 231, startPoint y: 222, endPoint x: 303, endPoint y: 222, distance: 71.7
click at [303, 222] on td "Email Address" at bounding box center [276, 223] width 92 height 16
drag, startPoint x: 231, startPoint y: 241, endPoint x: 274, endPoint y: 241, distance: 43.2
click at [274, 241] on td "Name" at bounding box center [276, 240] width 92 height 16
drag, startPoint x: 230, startPoint y: 257, endPoint x: 268, endPoint y: 256, distance: 38.5
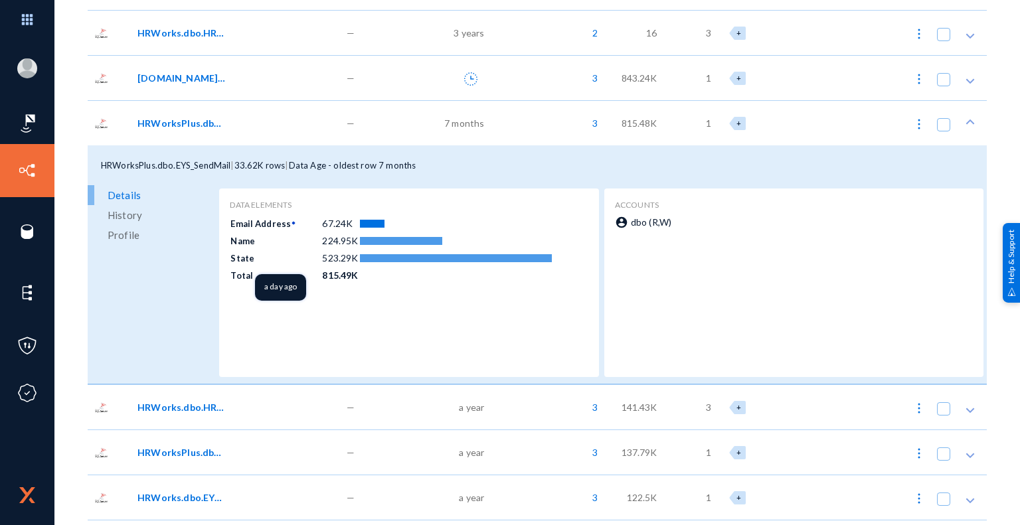
click at [268, 256] on td "State" at bounding box center [276, 258] width 92 height 16
click at [179, 124] on span "HRWorksPlus.dbo.EYS_SendMail" at bounding box center [182, 123] width 90 height 14
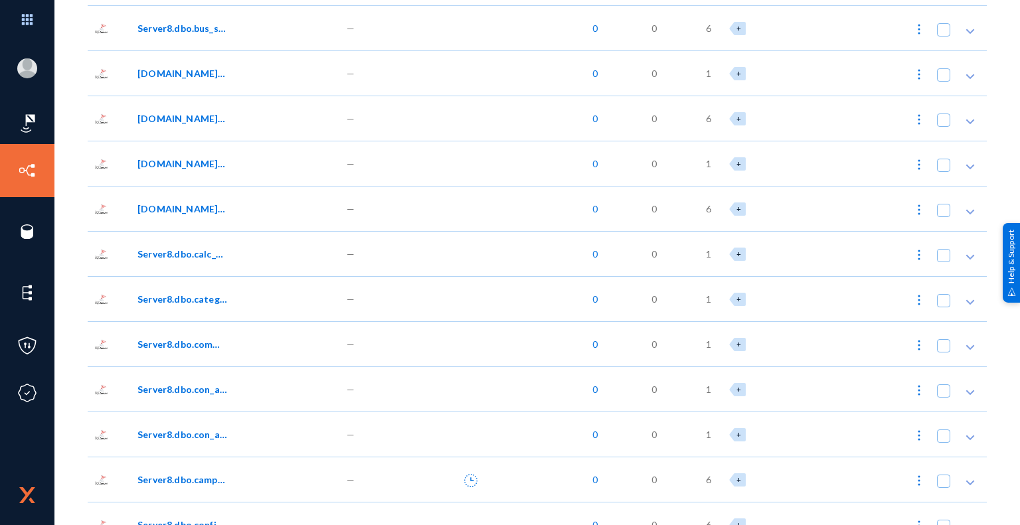
scroll to position [0, 0]
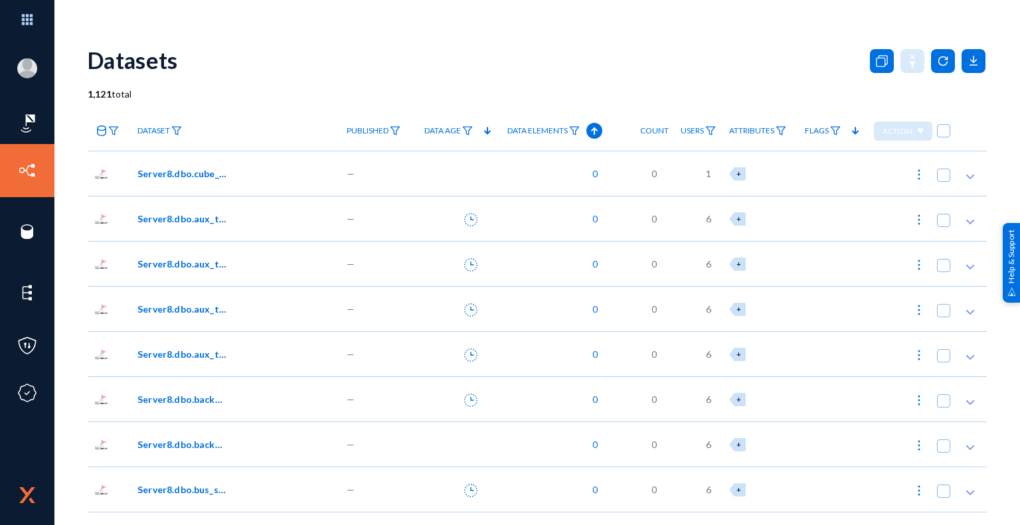
click at [768, 56] on div "Datasets" at bounding box center [537, 60] width 899 height 54
click at [522, 42] on div "Datasets" at bounding box center [537, 60] width 899 height 54
click at [714, 48] on div "Datasets" at bounding box center [537, 60] width 899 height 54
